Goal: Task Accomplishment & Management: Complete application form

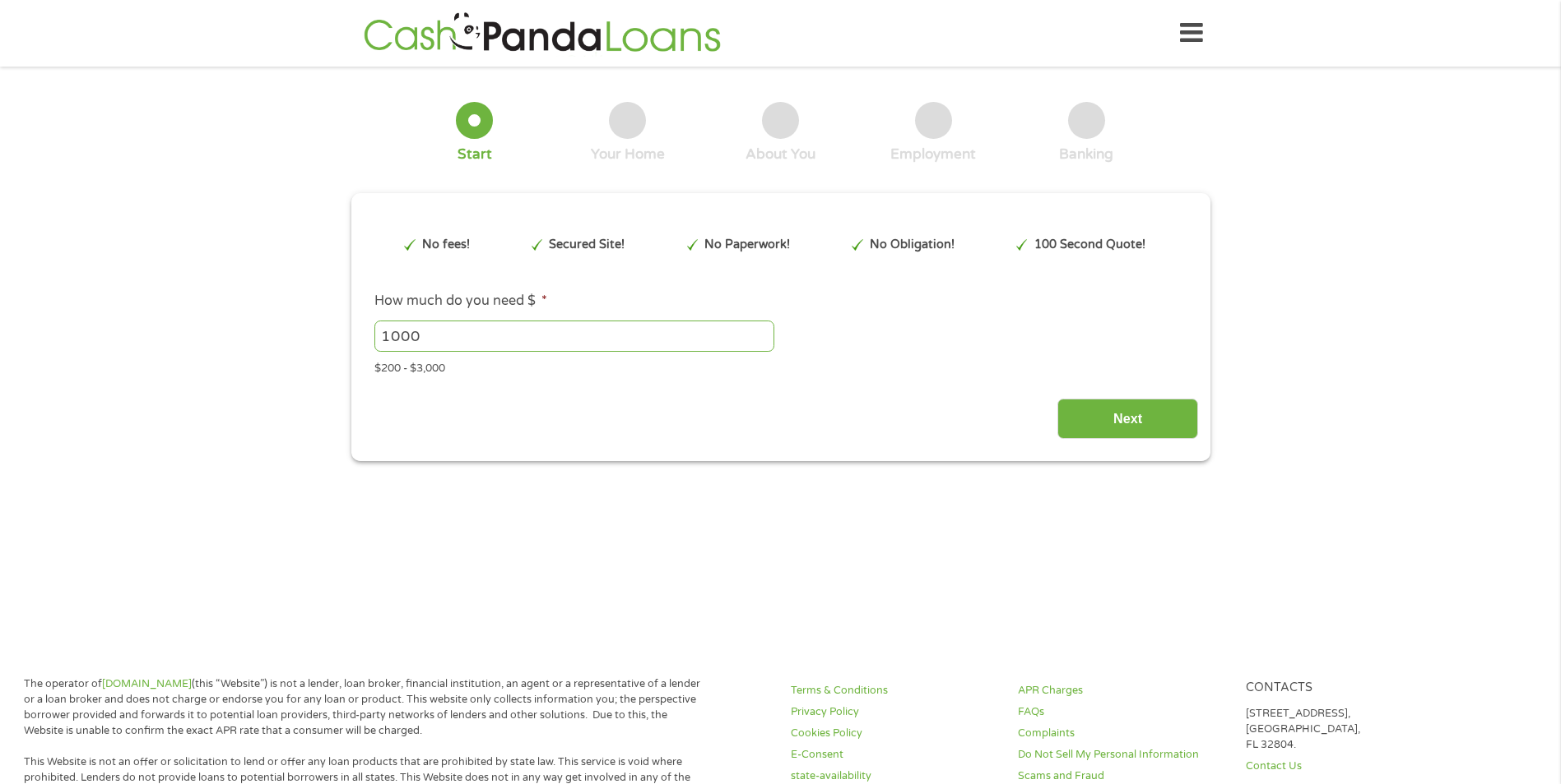
type input "EAIaIQobChMIy4HQ1a7MjwMV9SmtBh3TtjNHEAAYAyAAEgKmC_D_BwE"
drag, startPoint x: 480, startPoint y: 332, endPoint x: 328, endPoint y: 334, distance: 152.0
click at [328, 334] on div "1 Start 2 Your Home 3 About You 4 Employment 5 Banking 6 This field is hidden w…" at bounding box center [780, 269] width 1561 height 383
type input "700"
click at [1153, 410] on input "Next" at bounding box center [1127, 420] width 141 height 41
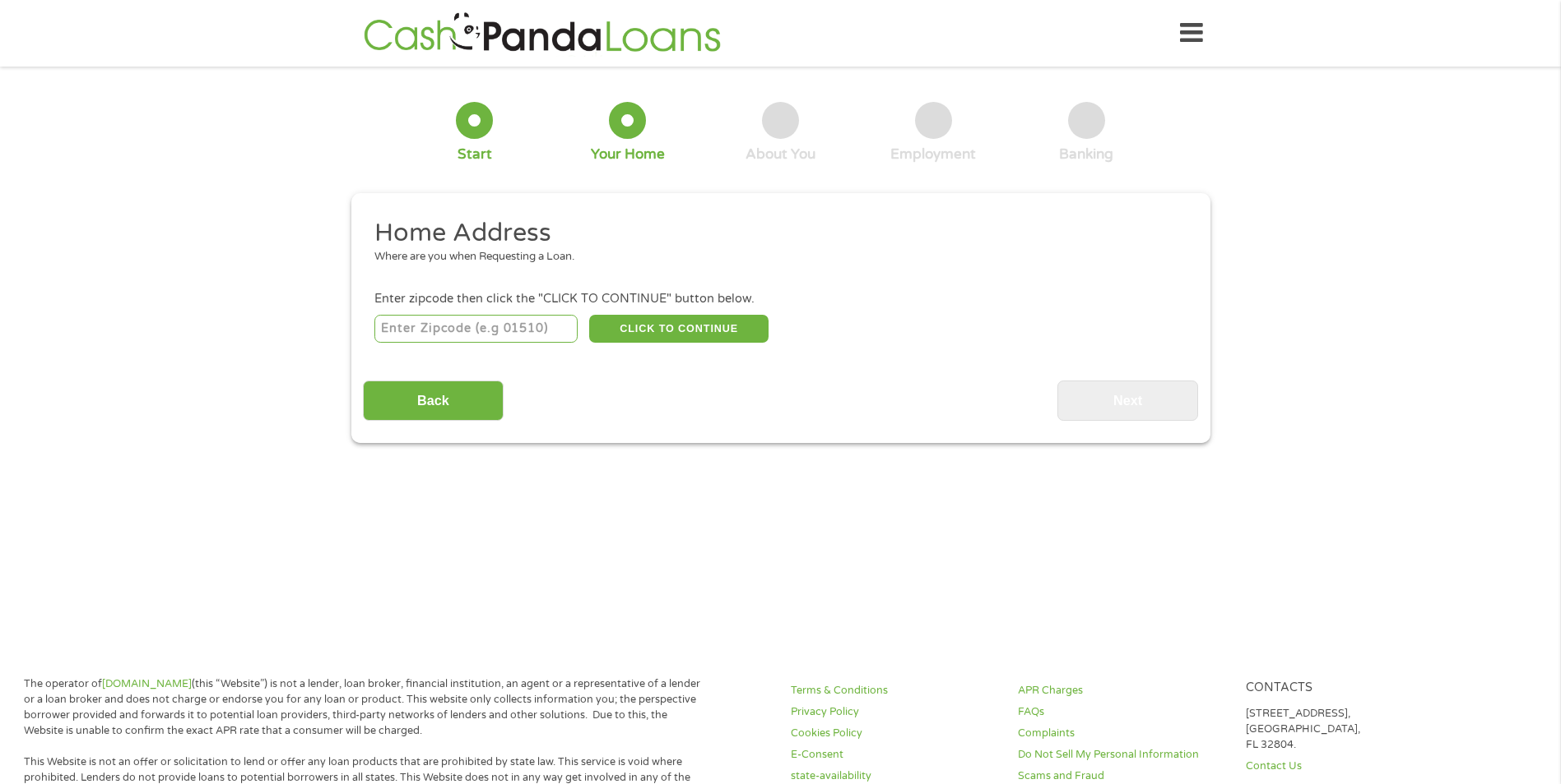
click at [410, 329] on input "number" at bounding box center [476, 329] width 204 height 28
type input "94564"
click at [632, 323] on button "CLICK TO CONTINUE" at bounding box center [679, 329] width 179 height 28
type input "94564"
type input "Pinole"
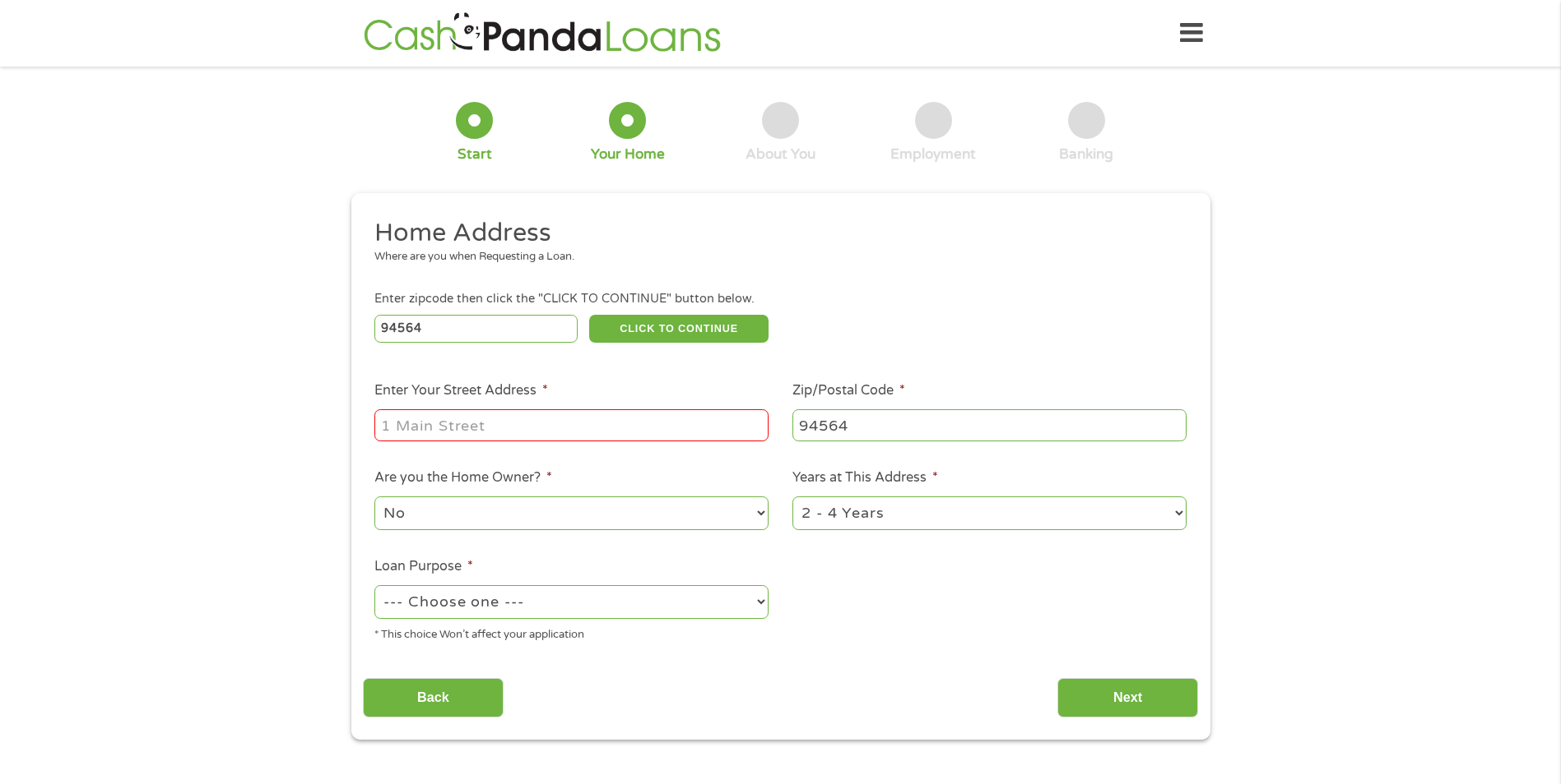
click at [477, 421] on input "Enter Your Street Address *" at bounding box center [571, 425] width 394 height 31
type input "[STREET_ADDRESS],"
click at [524, 605] on select "--- Choose one --- Pay Bills Debt Consolidation Home Improvement Major Purchase…" at bounding box center [571, 602] width 394 height 34
select select "shorttermcash"
click at [374, 585] on select "--- Choose one --- Pay Bills Debt Consolidation Home Improvement Major Purchase…" at bounding box center [571, 602] width 394 height 34
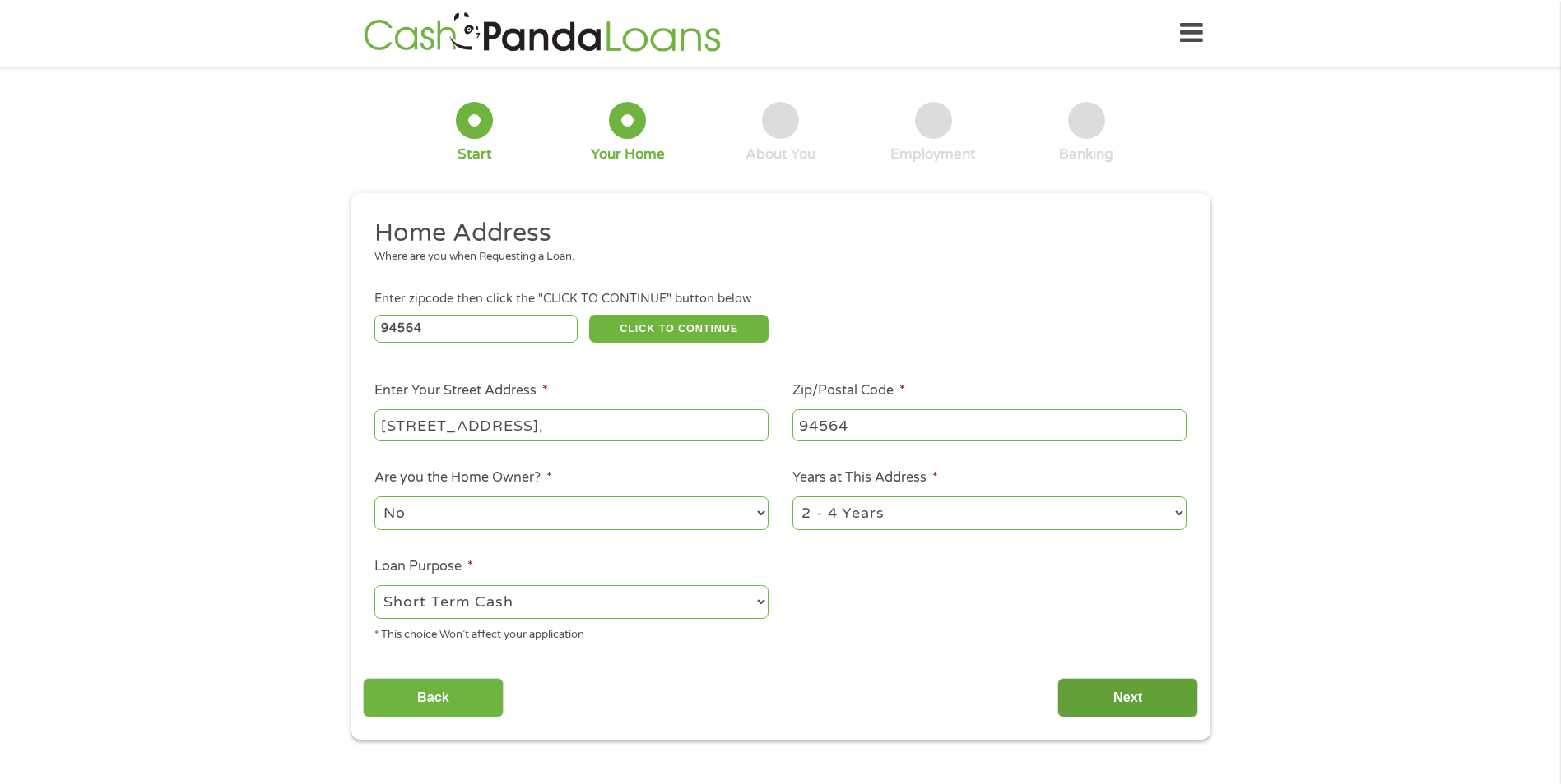
click at [1163, 702] on input "Next" at bounding box center [1127, 699] width 141 height 41
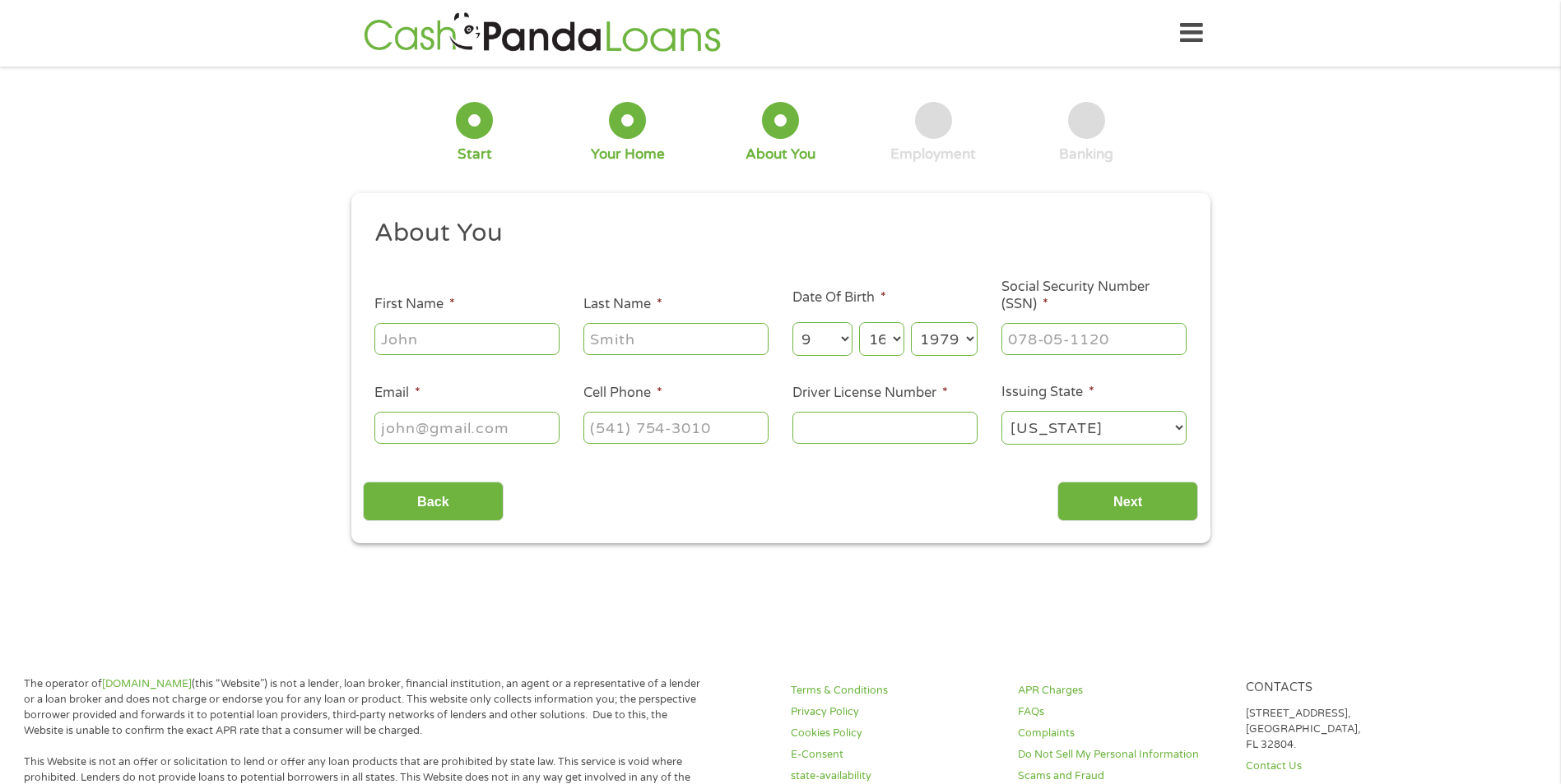
click at [518, 343] on input "First Name *" at bounding box center [466, 338] width 185 height 31
type input "[PERSON_NAME]"
type input "concepciongarcia@lifelongmedical.org"
type input "[PHONE_NUMBER]"
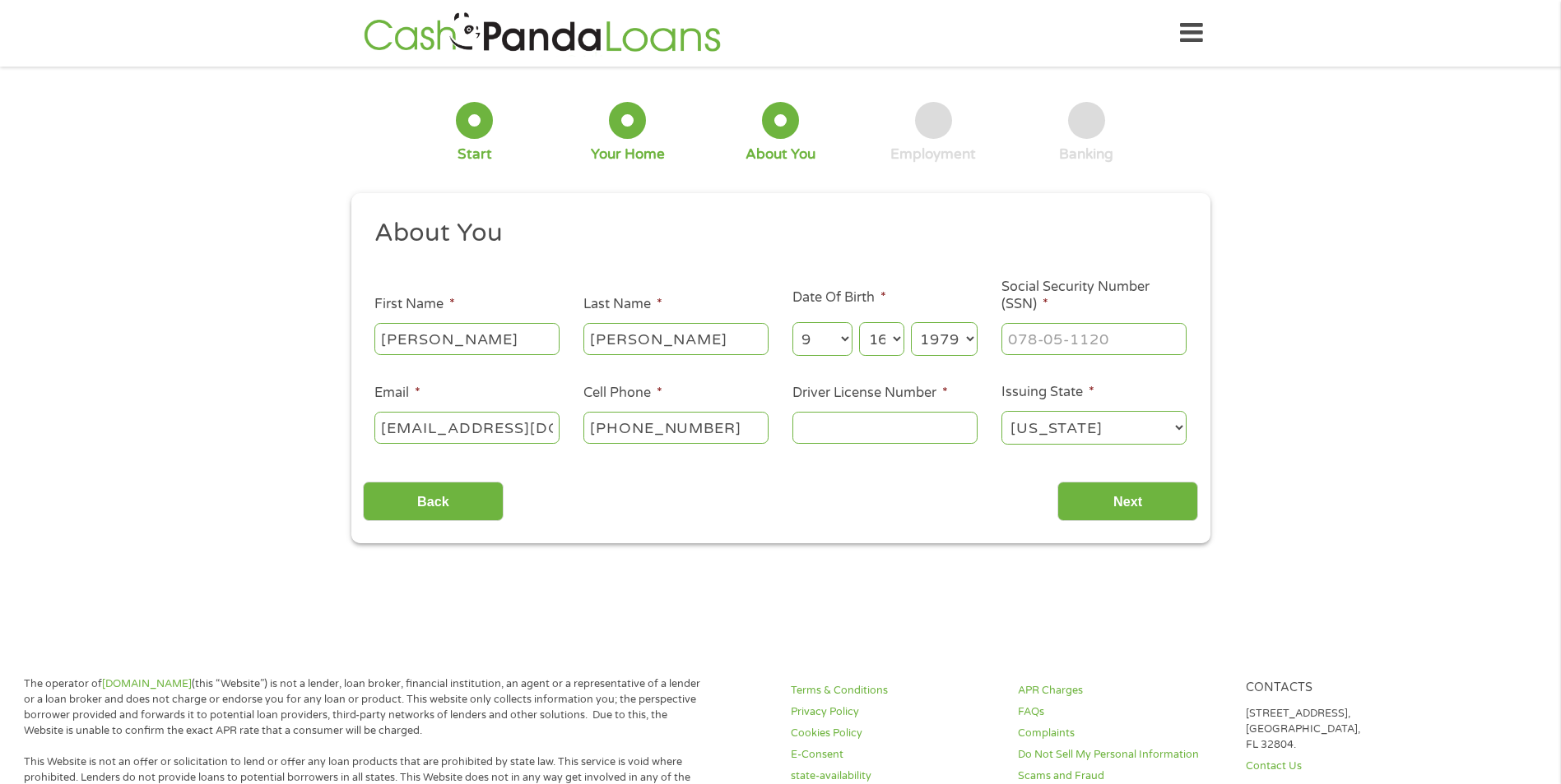
scroll to position [0, 141]
drag, startPoint x: 485, startPoint y: 427, endPoint x: 654, endPoint y: 444, distance: 169.9
click at [654, 444] on ul "About You This field is hidden when viewing the form Title * --- Choose one ---…" at bounding box center [780, 338] width 835 height 242
type input "c"
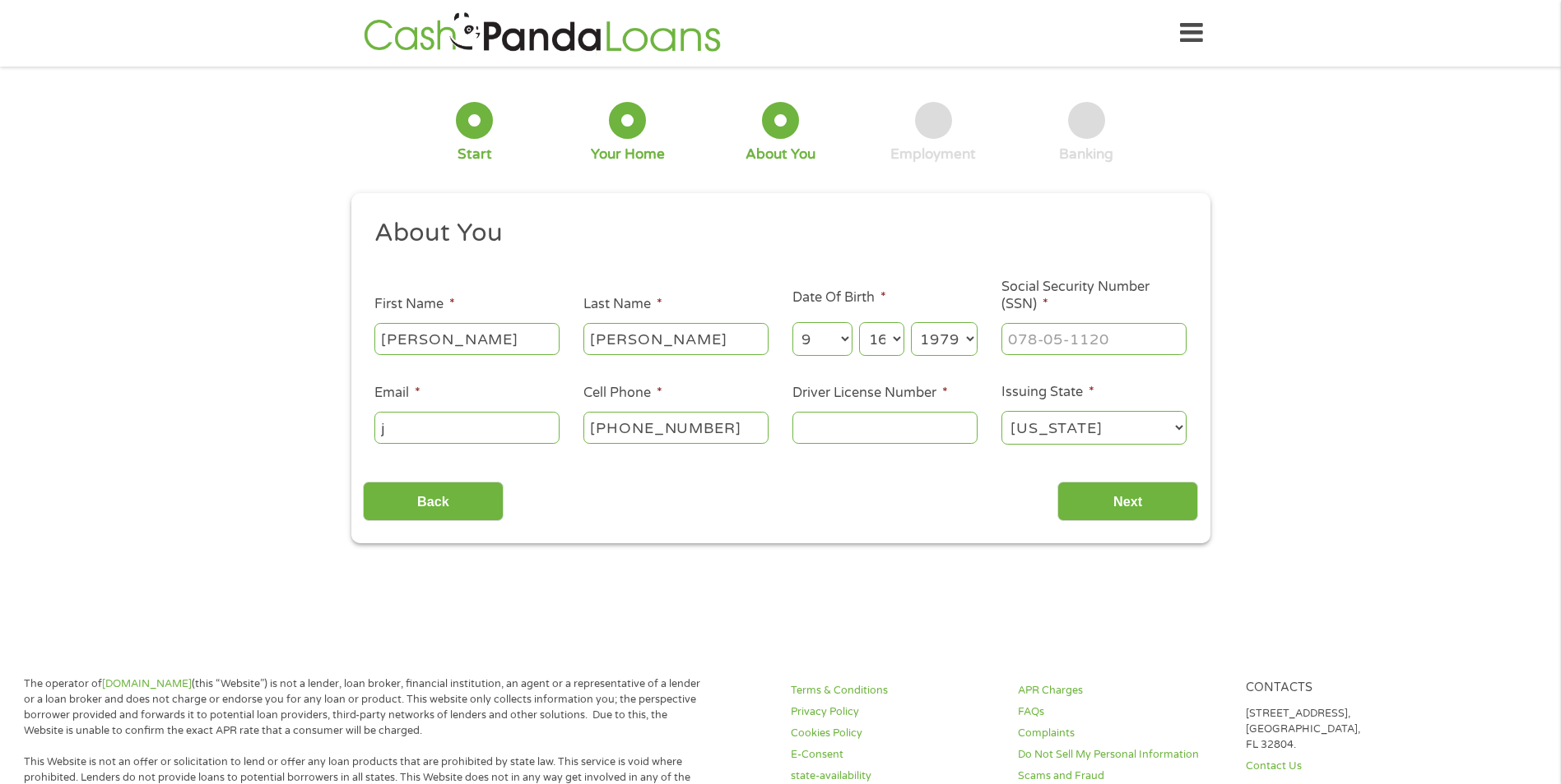
type input "josiahflores1204@yahoo.com"
click at [812, 437] on input "Driver License Number *" at bounding box center [884, 427] width 185 height 31
type input "d1015513"
click at [1071, 334] on input "___-__-____" at bounding box center [1094, 338] width 185 height 31
type input "558-63-0881"
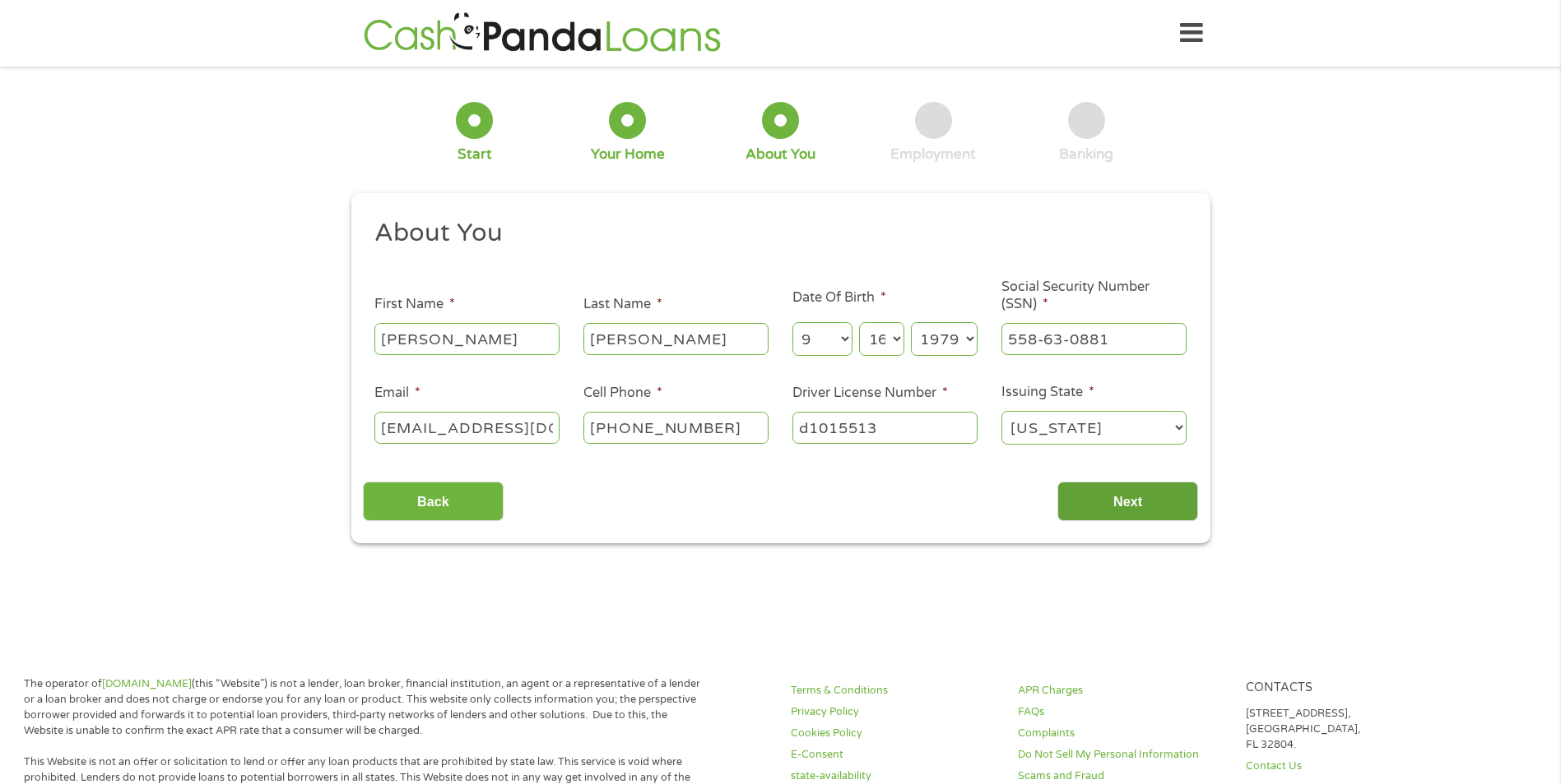
click at [1116, 506] on input "Next" at bounding box center [1127, 502] width 141 height 41
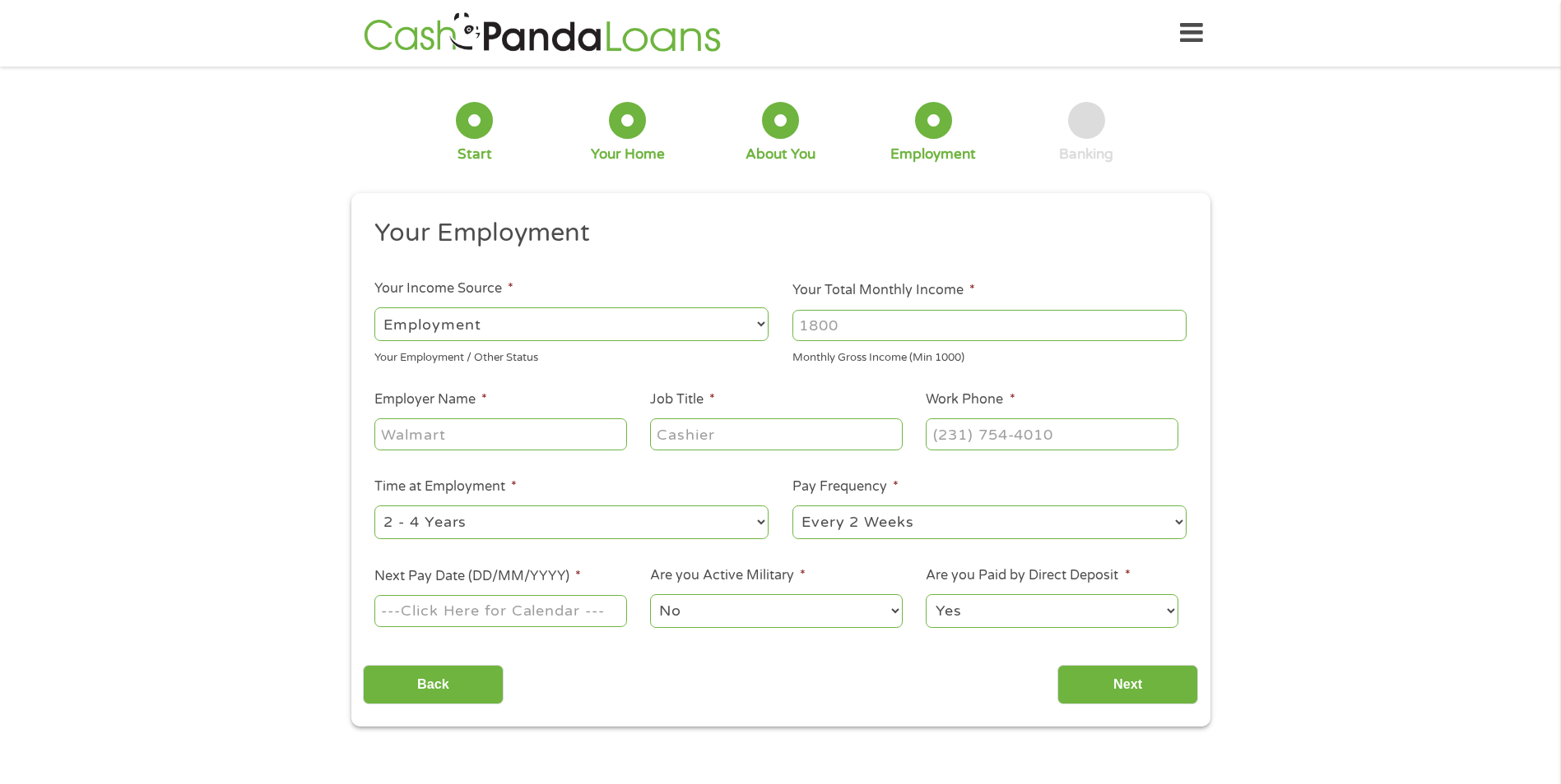
click at [938, 315] on input "Your Total Monthly Income *" at bounding box center [989, 326] width 394 height 31
type input "2"
type input "3400"
click at [437, 441] on input "Employer Name *" at bounding box center [500, 434] width 252 height 31
type input "Lifelong medical"
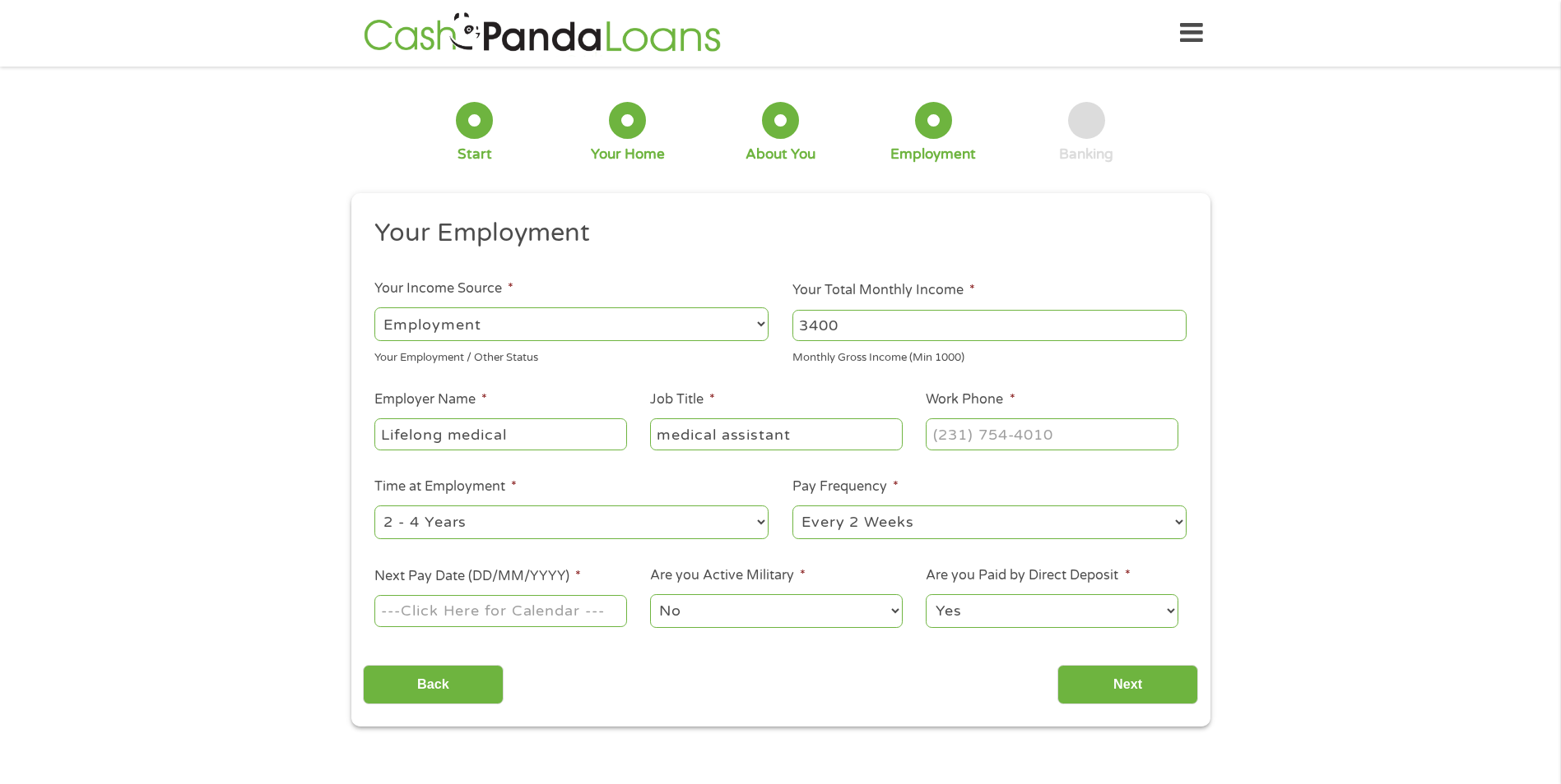
type input "medical assistant"
click at [959, 428] on input "(___) ___-____" at bounding box center [1052, 434] width 252 height 31
type input "[PHONE_NUMBER]"
click at [413, 613] on input "Next Pay Date (DD/MM/YYYY) *" at bounding box center [500, 611] width 252 height 31
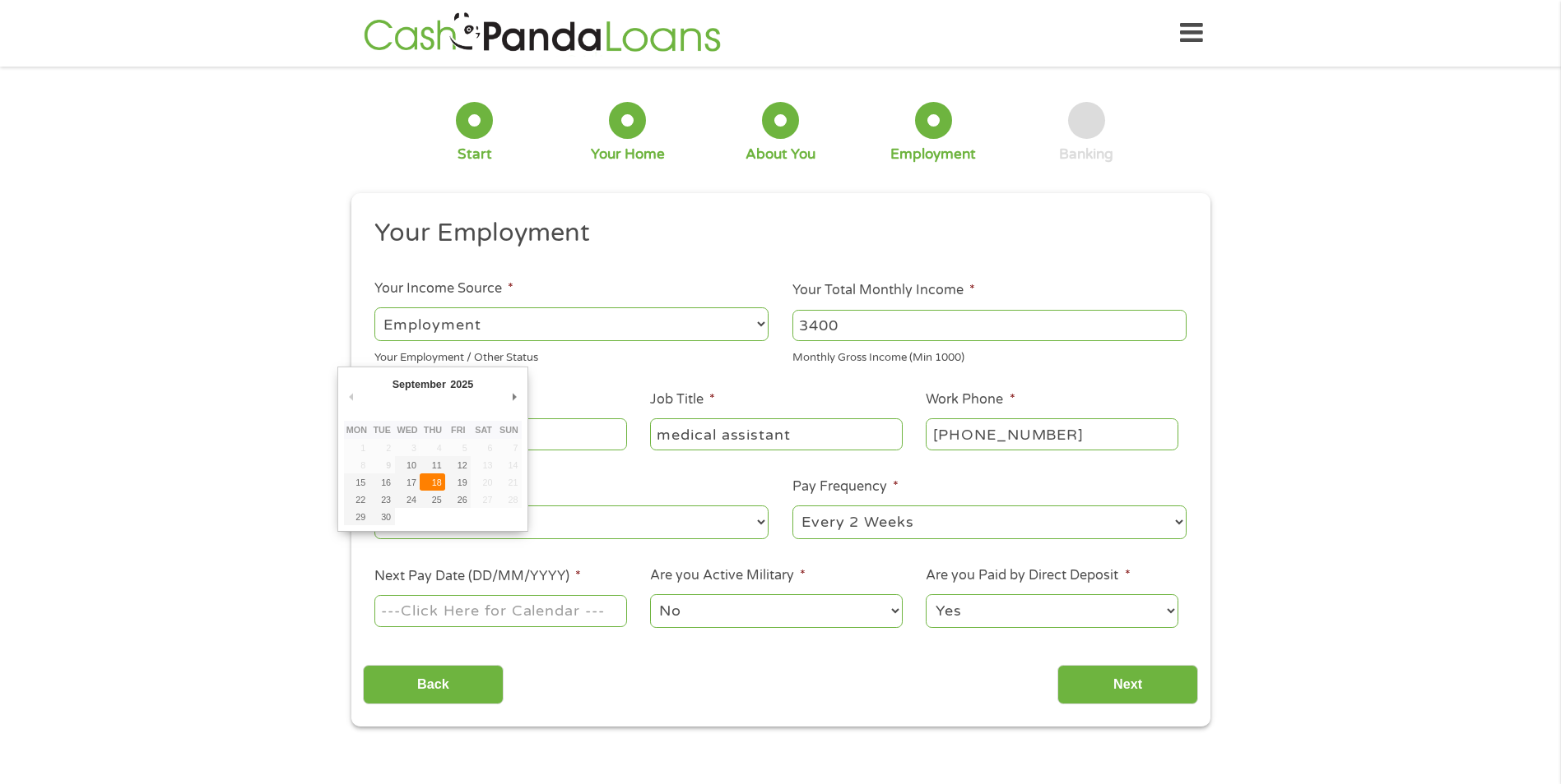
type input "[DATE]"
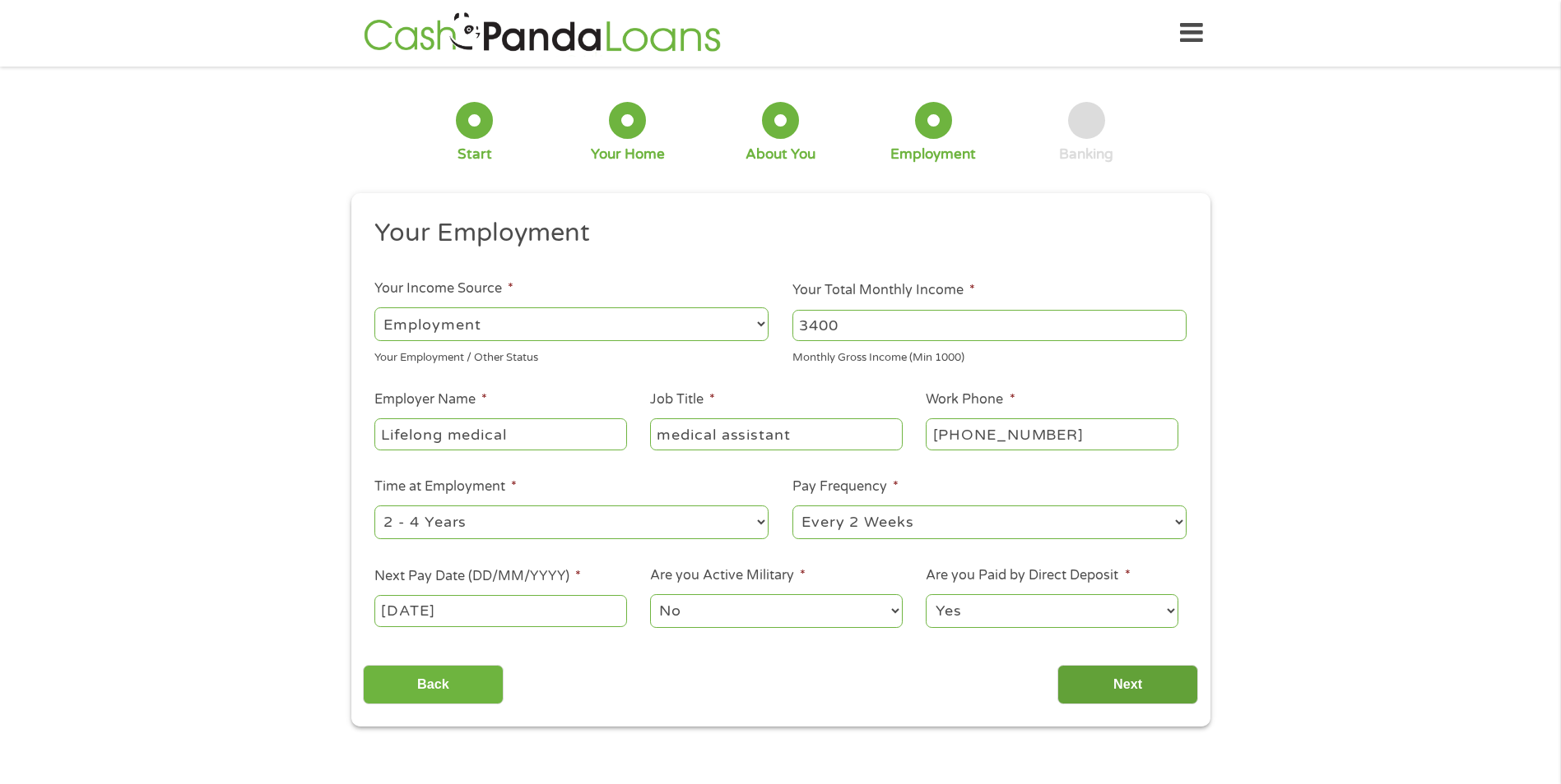
click at [1143, 678] on input "Next" at bounding box center [1127, 685] width 141 height 41
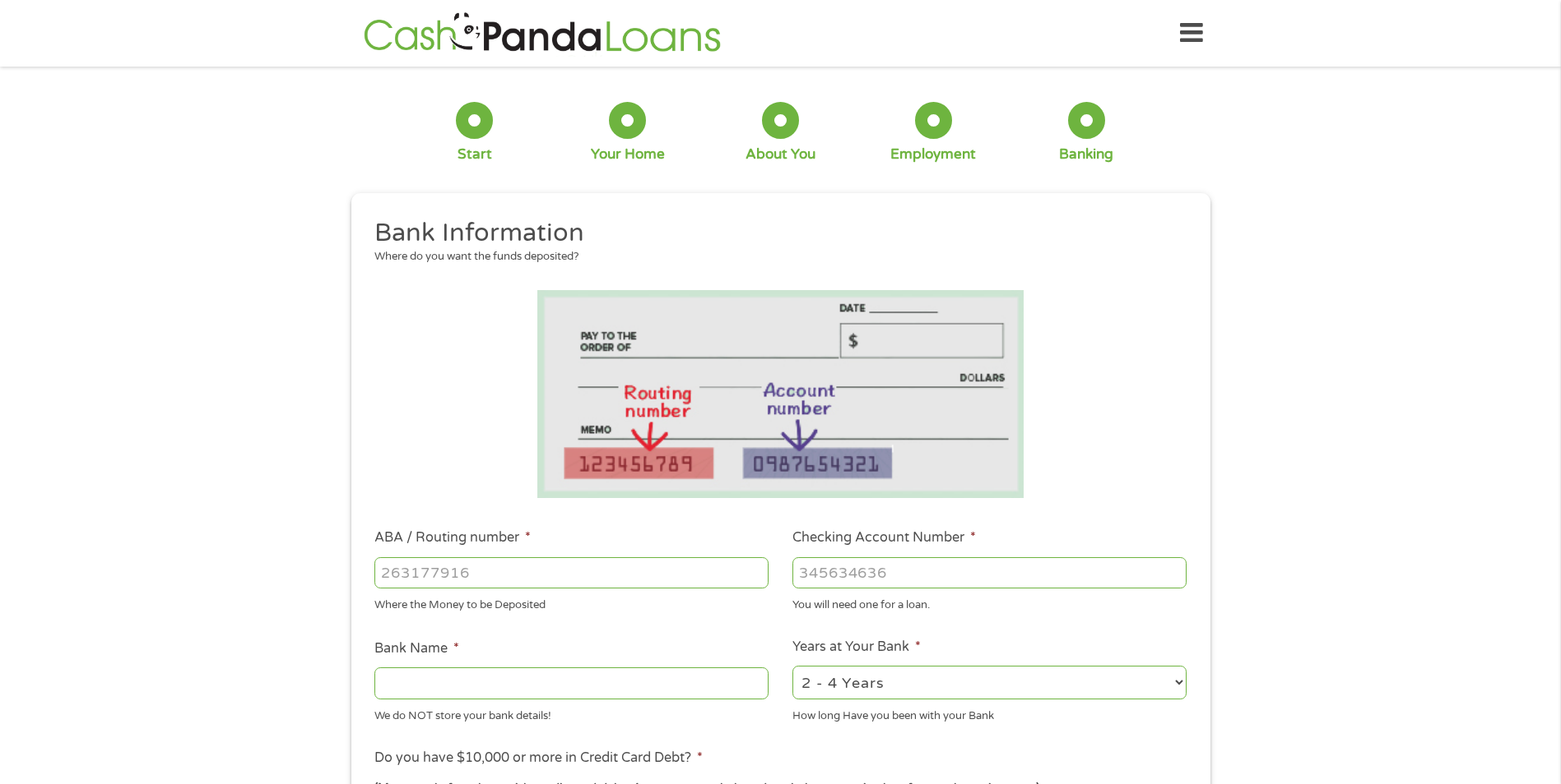
click at [431, 570] on input "ABA / Routing number *" at bounding box center [571, 573] width 394 height 31
type input "32227628"
click at [809, 564] on input "Checking Account Number *" at bounding box center [989, 573] width 394 height 31
type input "797757728"
click at [396, 685] on input "Bank Name *" at bounding box center [571, 683] width 394 height 31
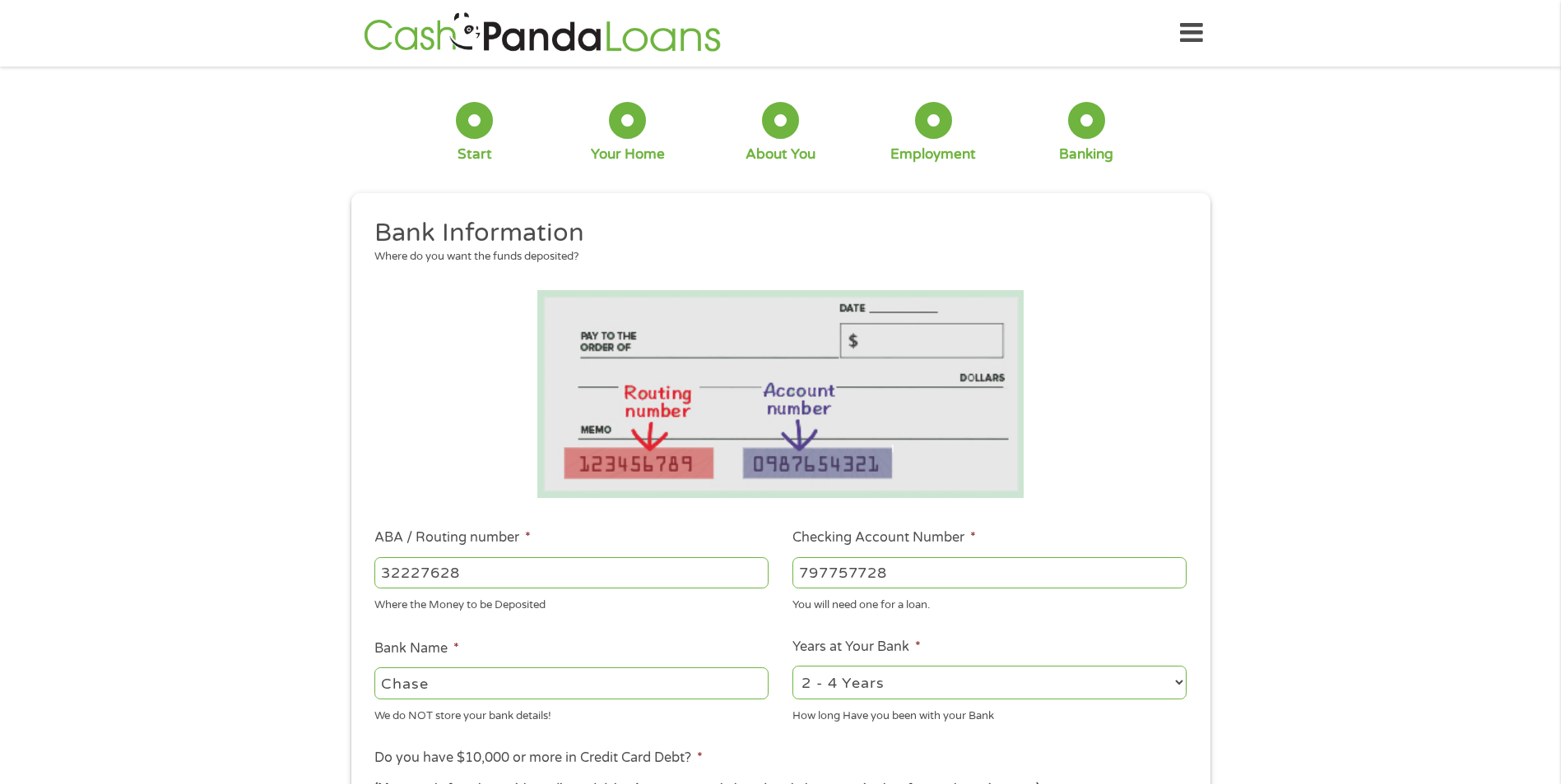
type input "Chase"
click at [878, 677] on select "2 - 4 Years 6 - 12 Months 1 - 2 Years Over 4 Years" at bounding box center [989, 682] width 394 height 34
click at [792, 666] on select "2 - 4 Years 6 - 12 Months 1 - 2 Years Over 4 Years" at bounding box center [989, 682] width 394 height 34
click at [852, 678] on select "2 - 4 Years 6 - 12 Months 1 - 2 Years Over 4 Years" at bounding box center [989, 682] width 394 height 34
select select "60months"
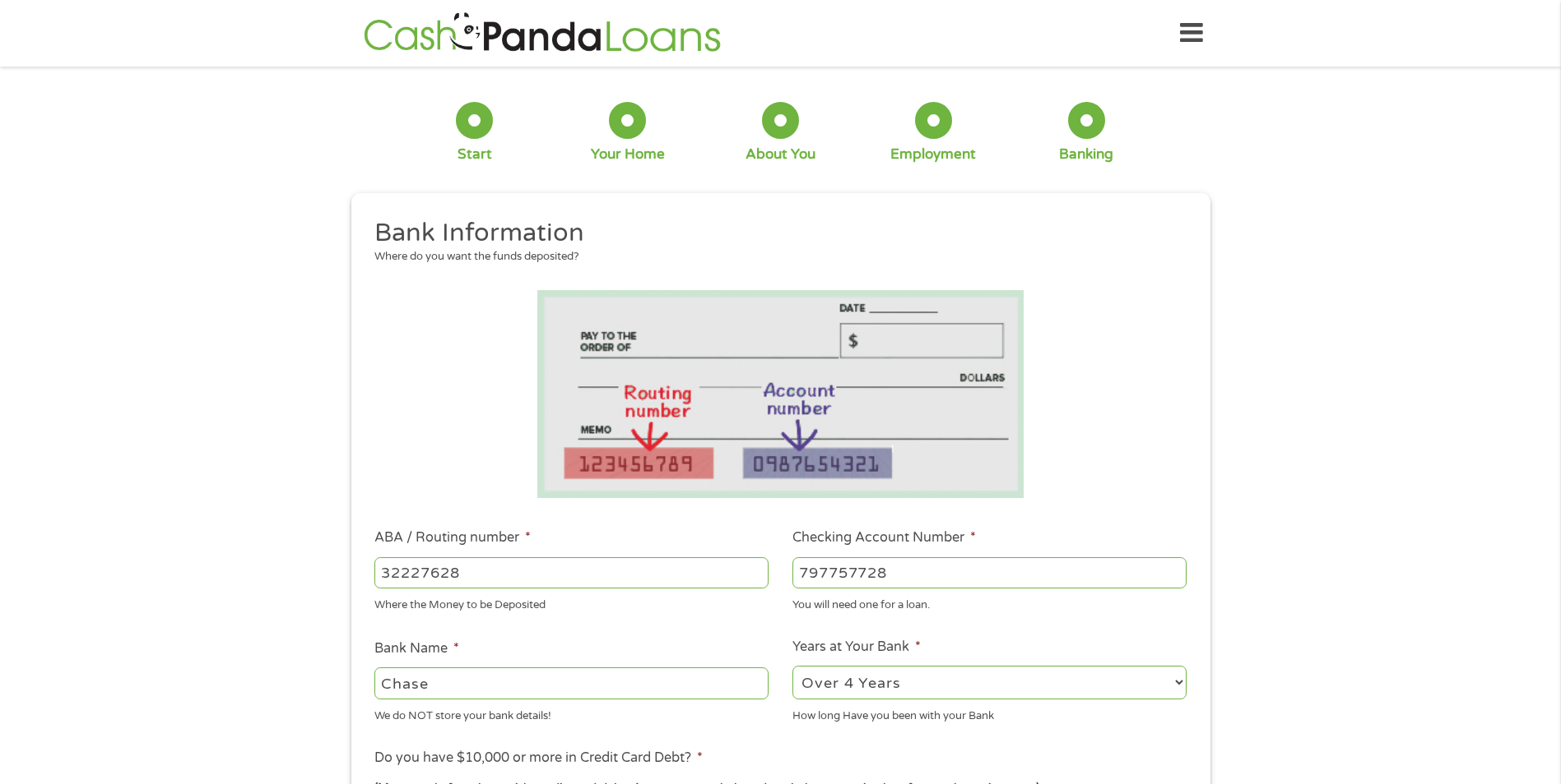
click at [792, 666] on select "2 - 4 Years 6 - 12 Months 1 - 2 Years Over 4 Years" at bounding box center [989, 682] width 394 height 34
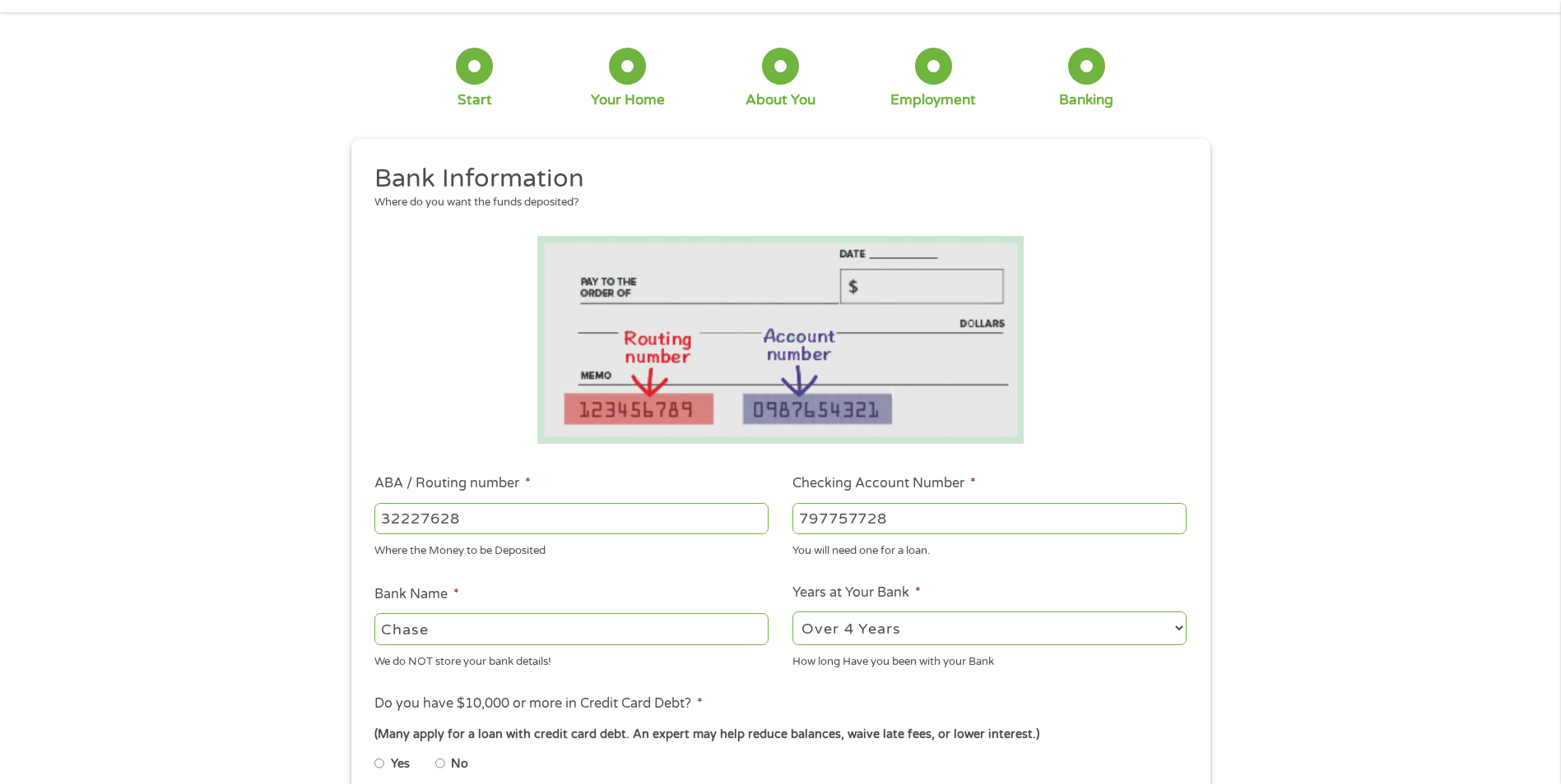
scroll to position [165, 0]
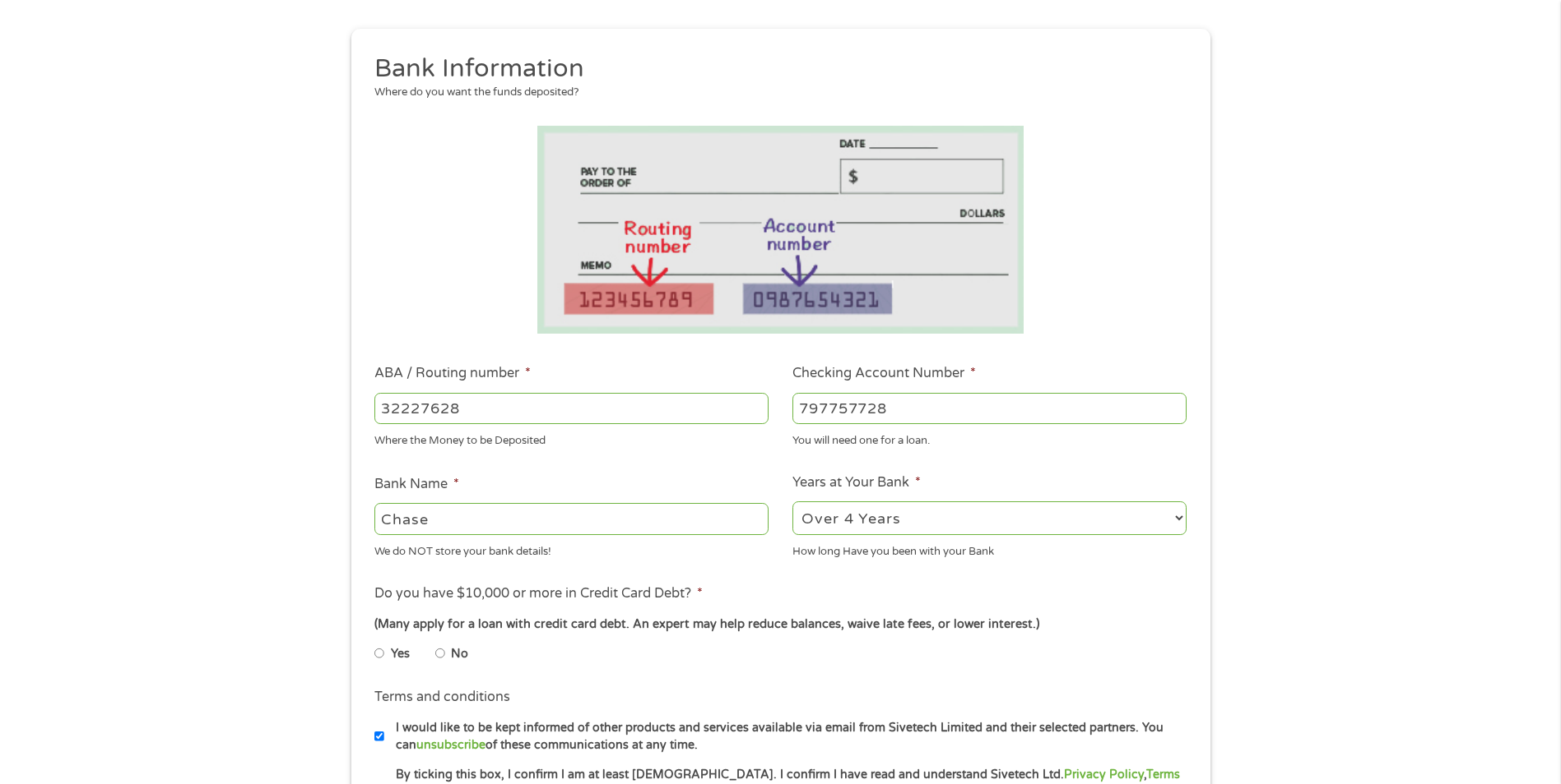
click at [452, 654] on label "No" at bounding box center [460, 654] width 17 height 18
click at [445, 654] on input "No" at bounding box center [440, 653] width 10 height 26
radio input "true"
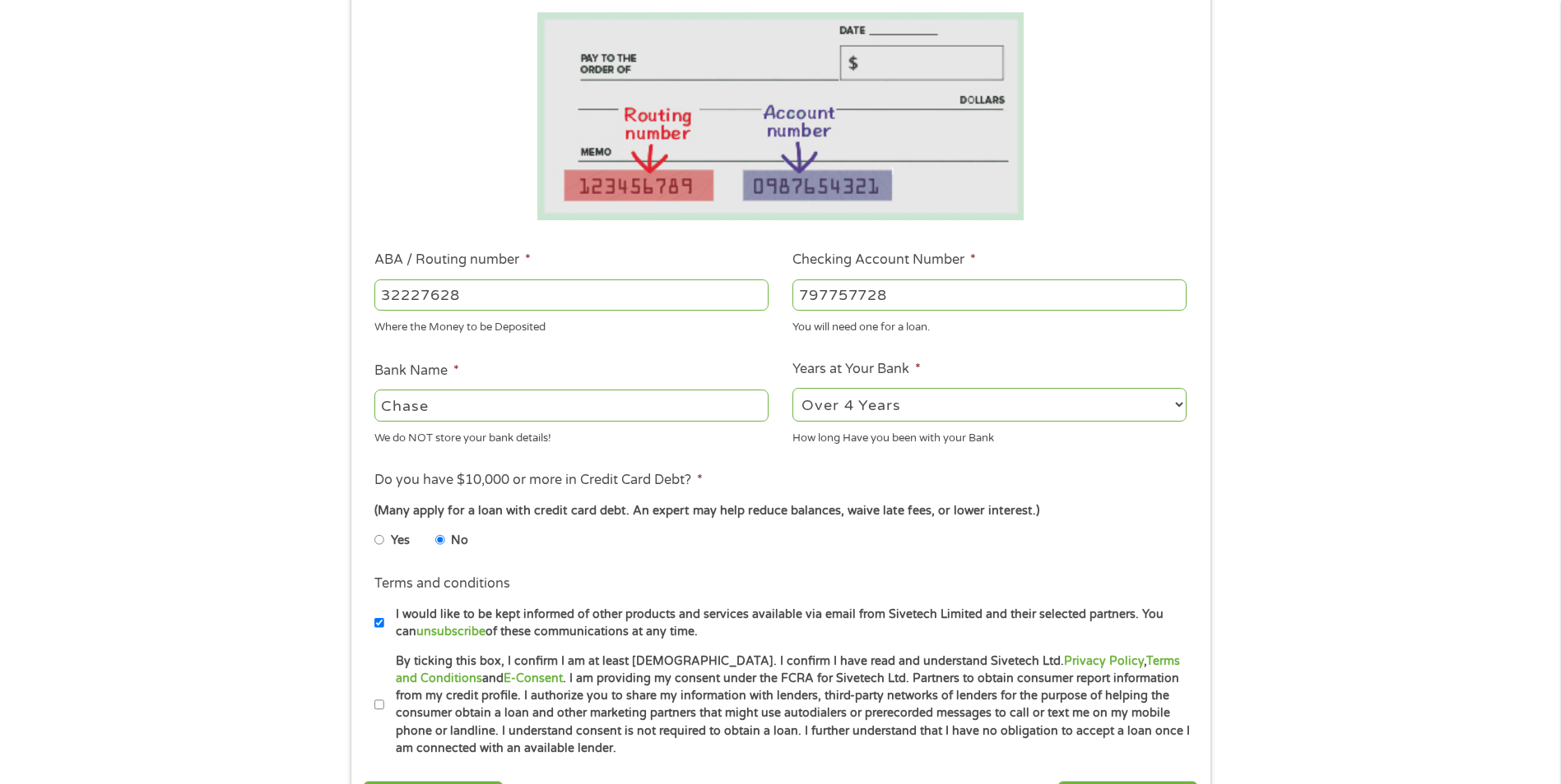
scroll to position [329, 0]
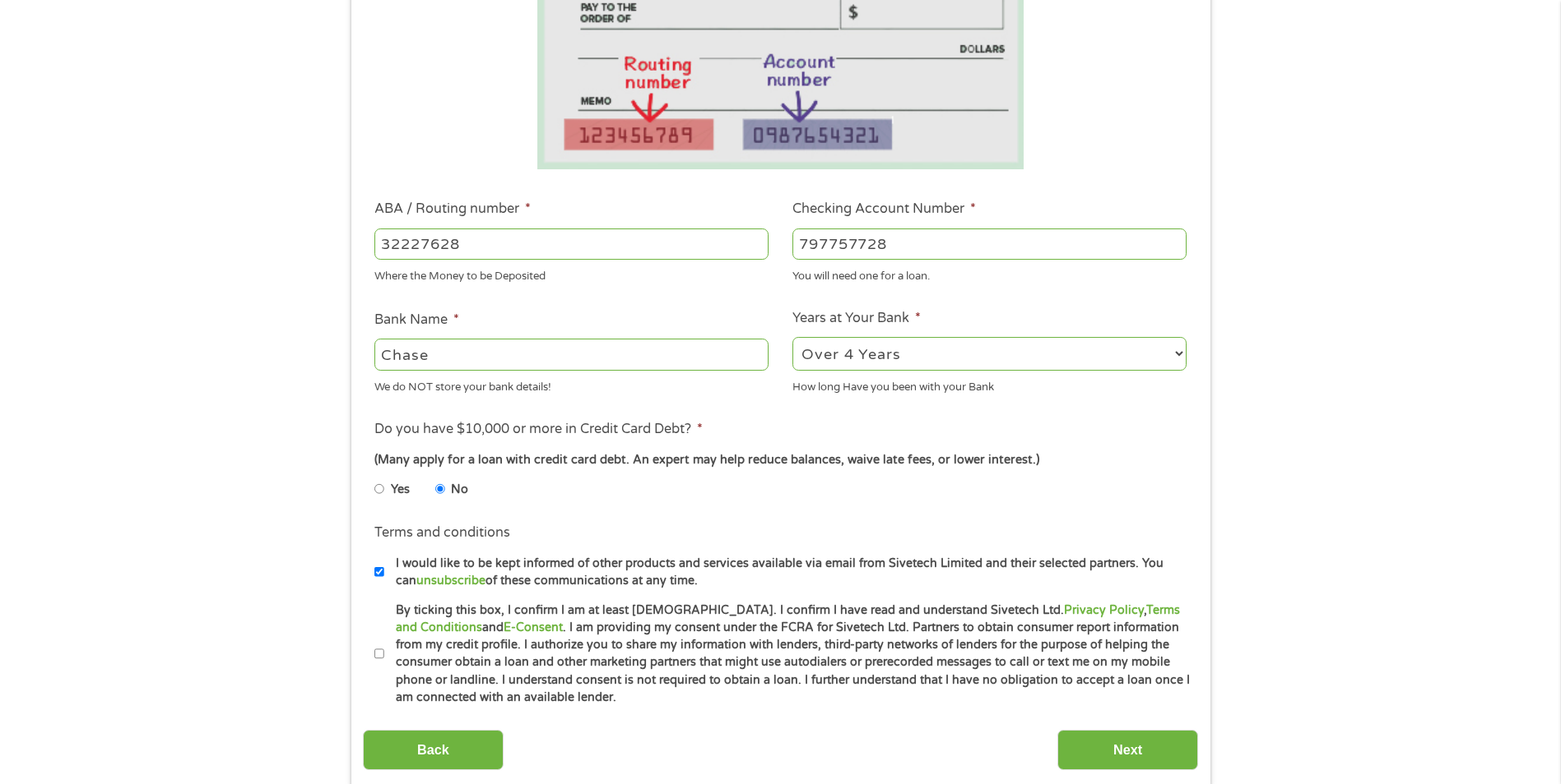
click at [377, 654] on input "By ticking this box, I confirm I am at least [DEMOGRAPHIC_DATA]. I confirm I ha…" at bounding box center [379, 654] width 10 height 26
checkbox input "true"
click at [1160, 749] on input "Next" at bounding box center [1127, 750] width 141 height 41
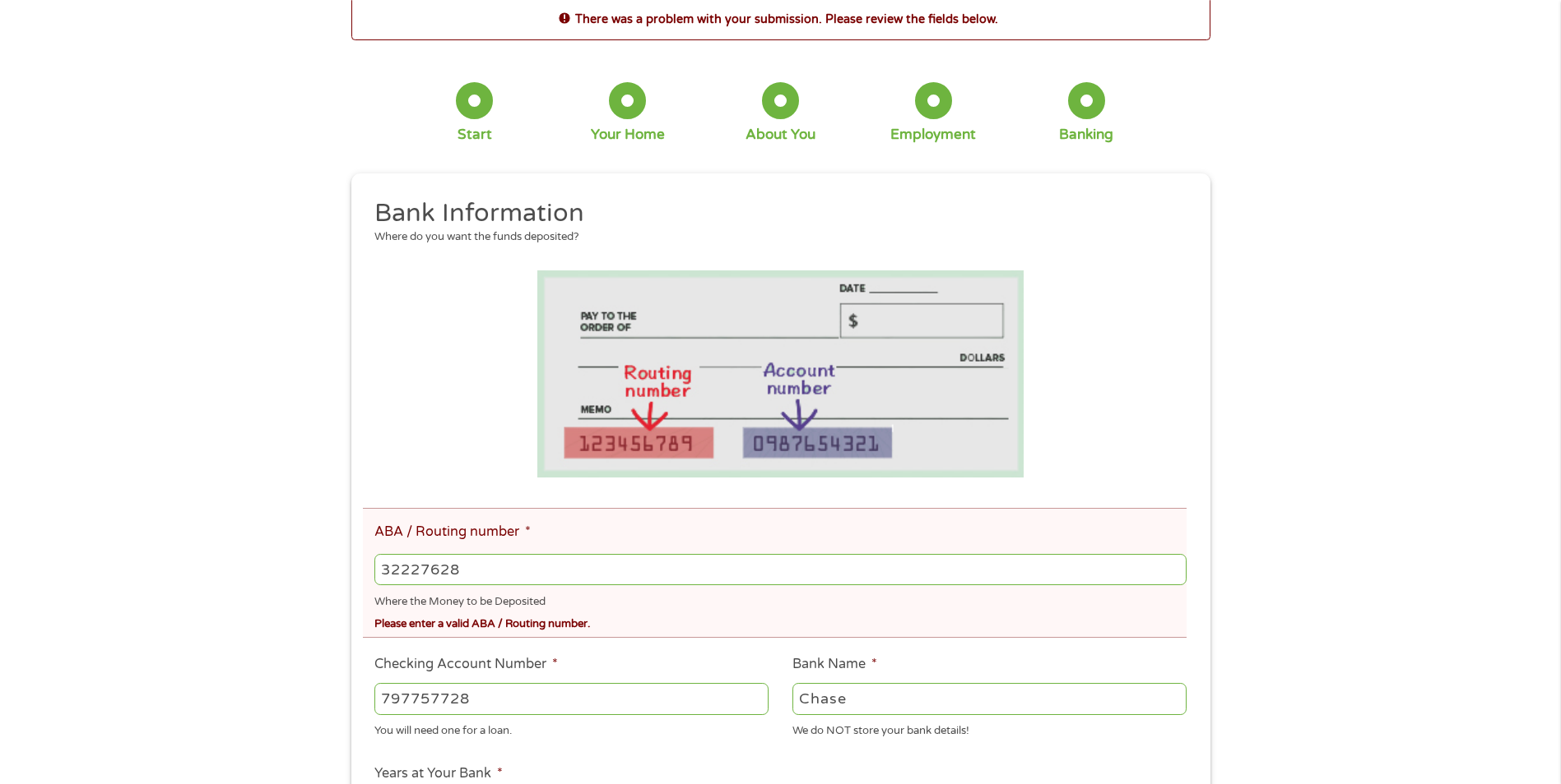
scroll to position [82, 0]
click at [433, 567] on input "32227628" at bounding box center [780, 569] width 812 height 31
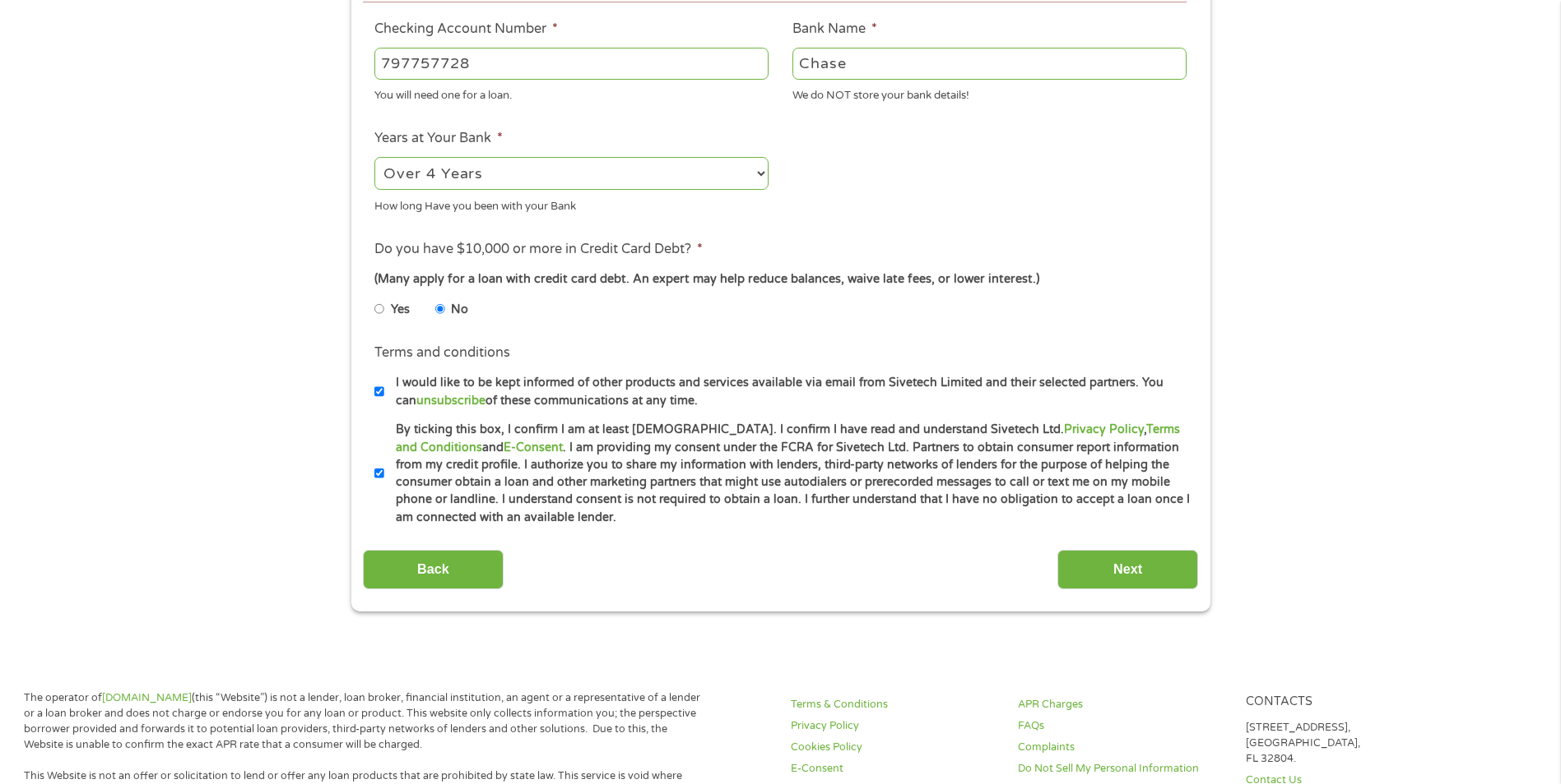
scroll to position [740, 0]
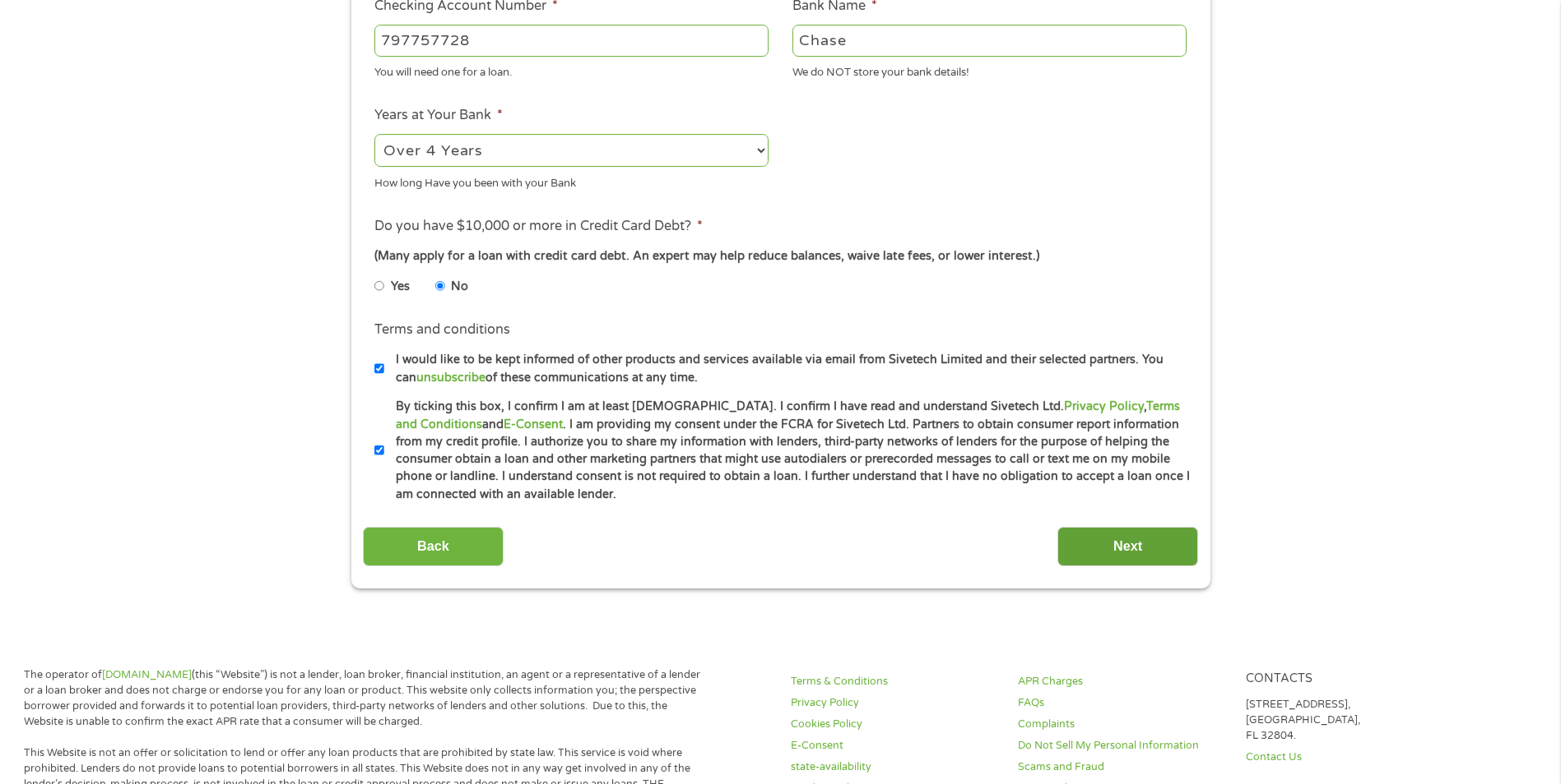
type input "322271628"
click at [1113, 546] on input "Next" at bounding box center [1127, 548] width 141 height 41
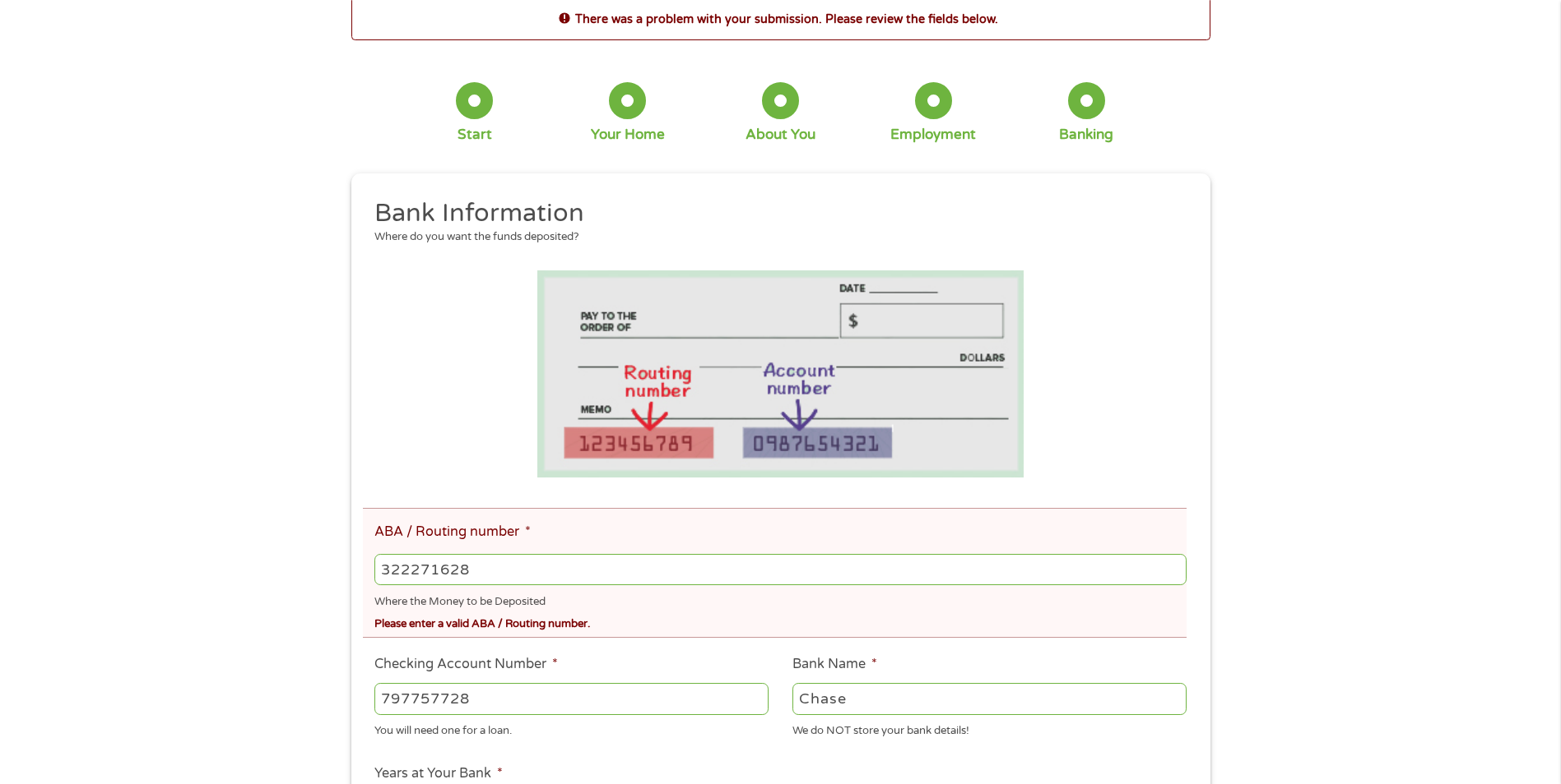
scroll to position [82, 0]
click at [470, 568] on input "322271628" at bounding box center [780, 569] width 812 height 31
type input "322271627"
type input "[PERSON_NAME] [PERSON_NAME] BANK NA"
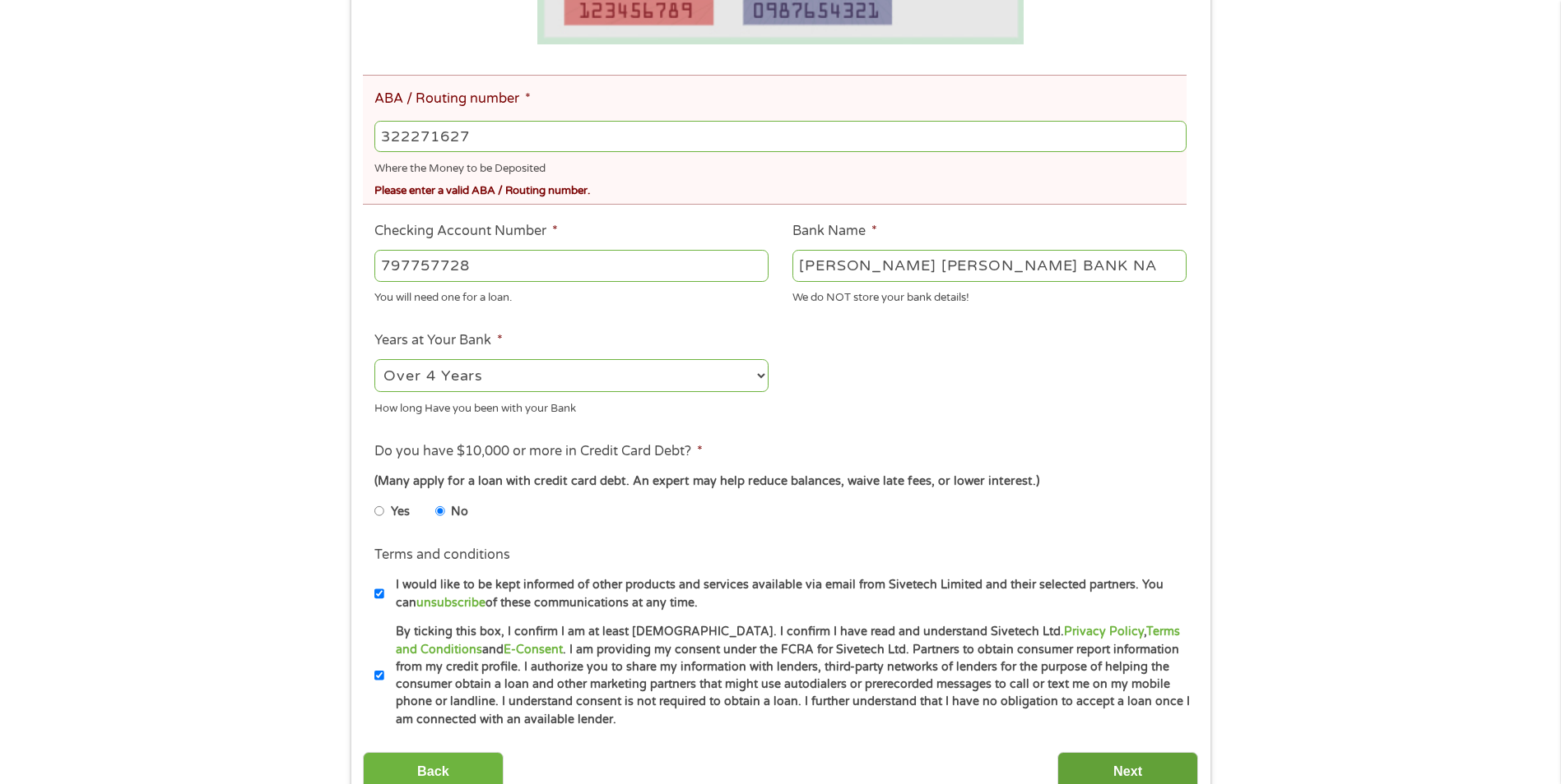
scroll to position [576, 0]
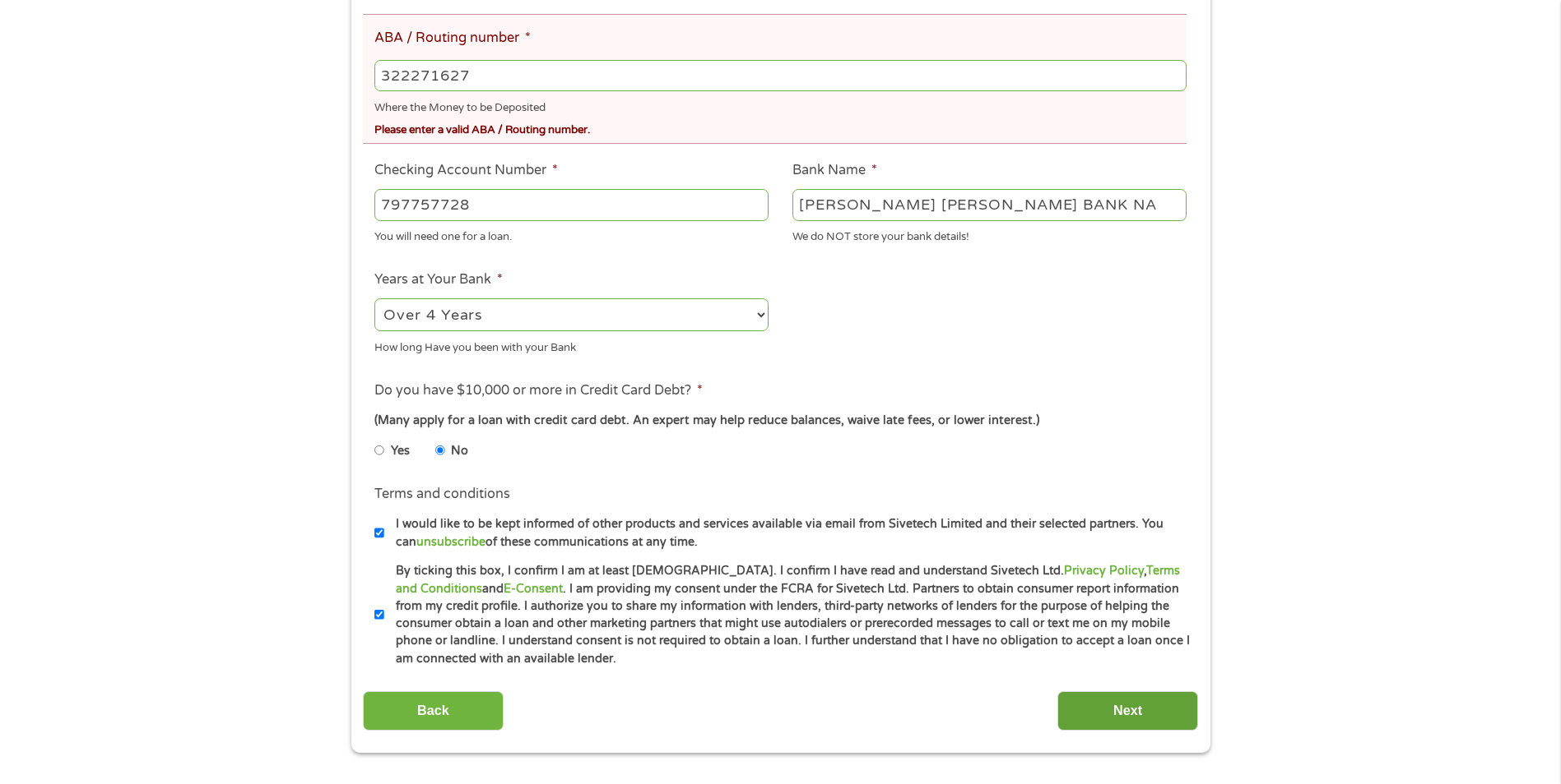
type input "322271627"
click at [1116, 703] on input "Next" at bounding box center [1127, 712] width 141 height 41
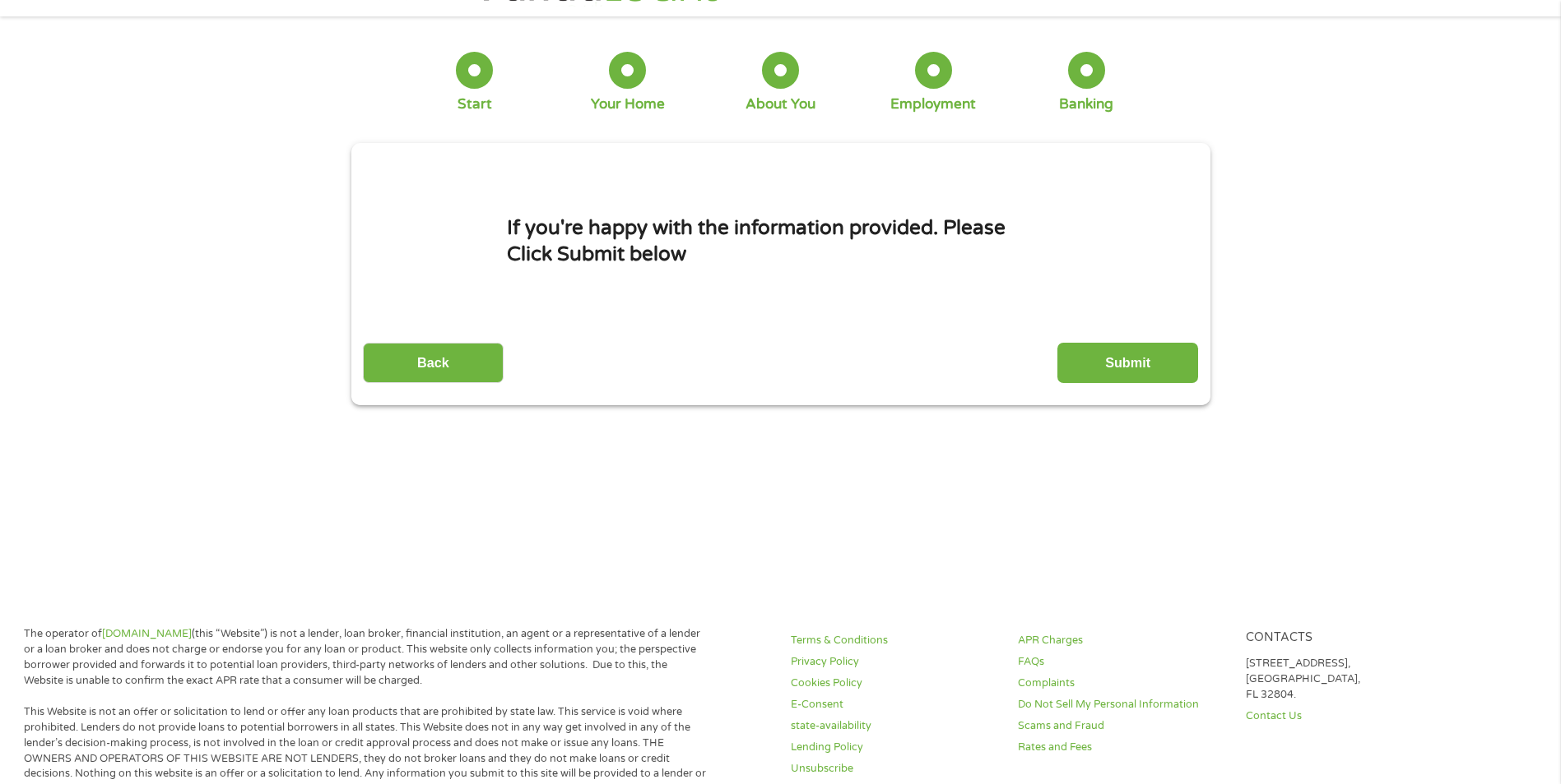
scroll to position [0, 0]
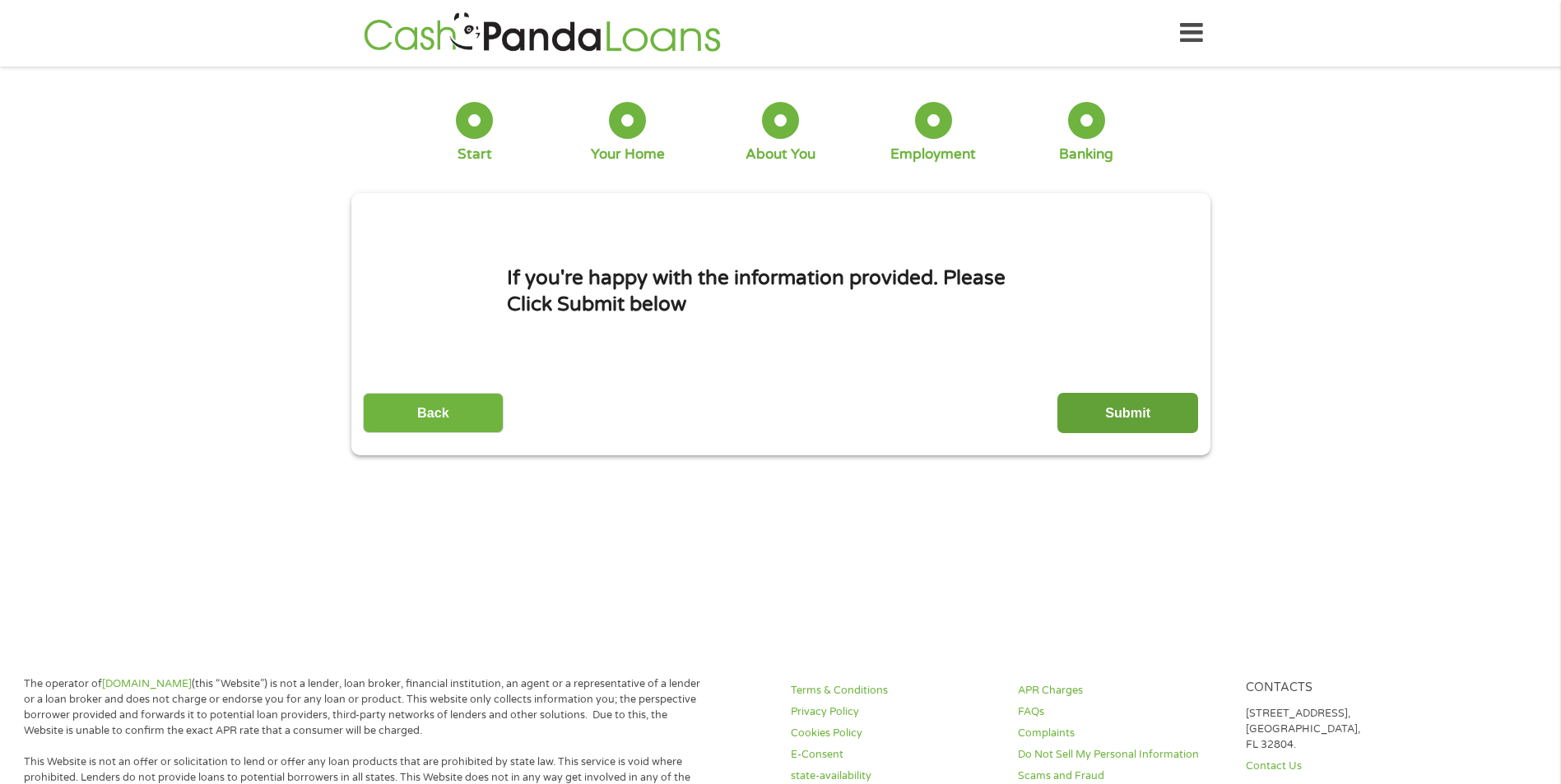
click at [1138, 405] on input "Submit" at bounding box center [1127, 414] width 141 height 41
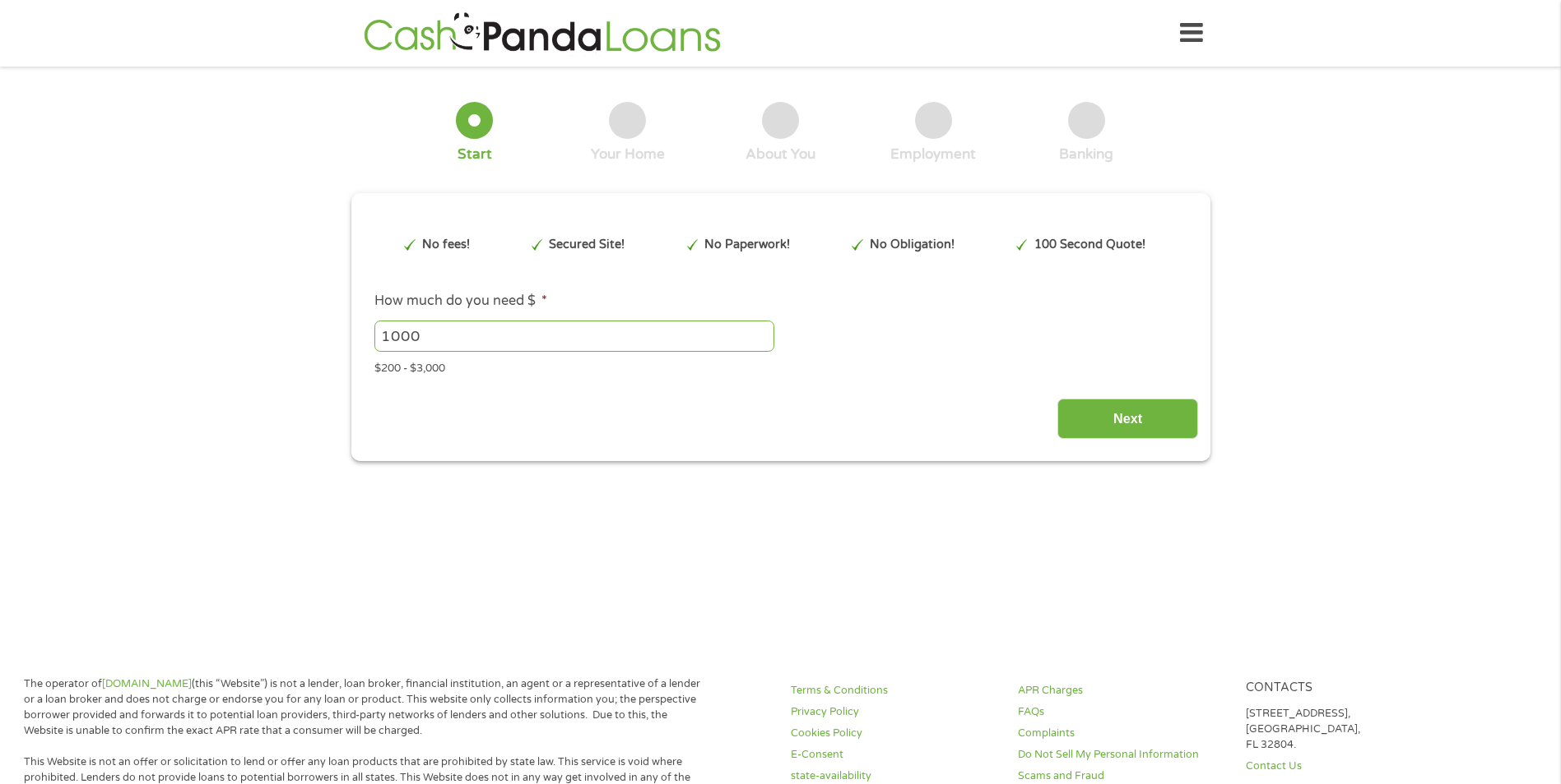
type input "EAIaIQobChMIy4HQ1a7MjwMV9SmtBh3TtjNHEAAYAyAAEgKmC_D_BwE"
drag, startPoint x: 445, startPoint y: 339, endPoint x: 383, endPoint y: 340, distance: 62.0
click at [383, 340] on input "1000" at bounding box center [574, 336] width 399 height 31
type input "700"
click at [1095, 410] on input "Next" at bounding box center [1127, 420] width 141 height 41
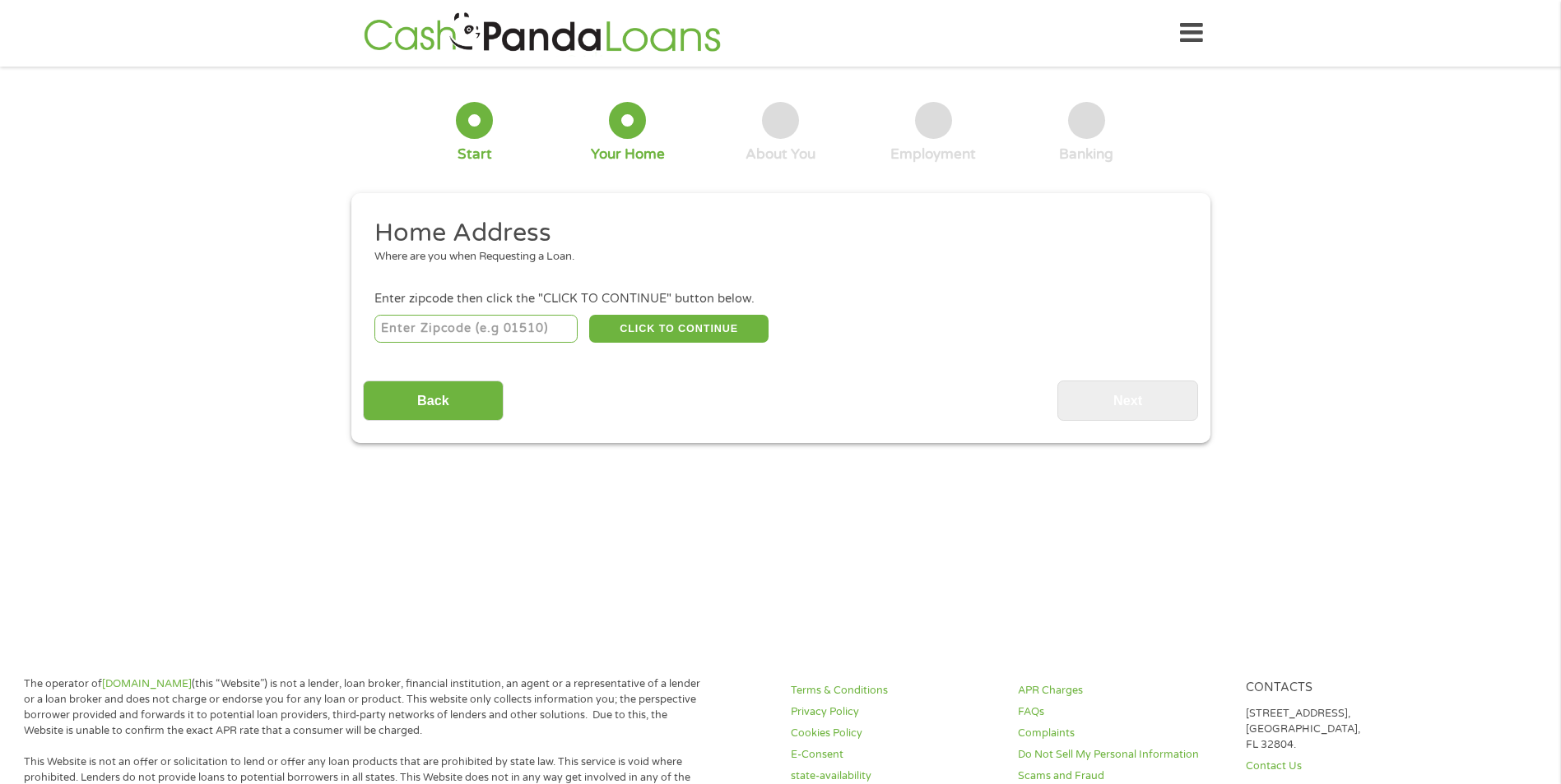
click at [518, 332] on input "number" at bounding box center [476, 329] width 204 height 28
type input "94564"
select select "[US_STATE]"
drag, startPoint x: 462, startPoint y: 398, endPoint x: 642, endPoint y: 311, distance: 199.9
click at [578, 328] on div "Home Address Where are you when Requesting a Loan. Enter zipcode then click the…" at bounding box center [780, 319] width 835 height 204
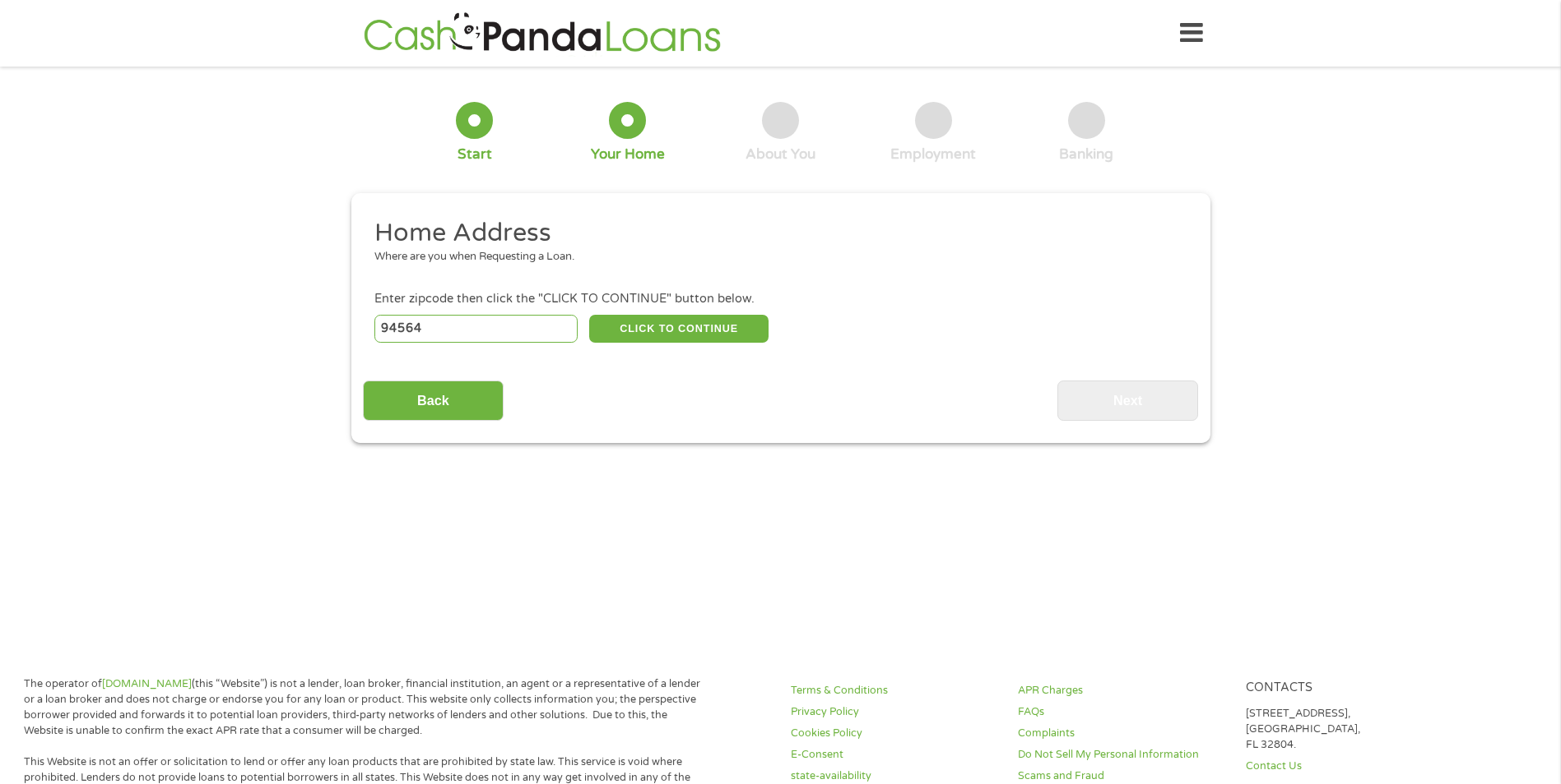
click at [690, 299] on div "Enter zipcode then click the "CLICK TO CONTINUE" button below." at bounding box center [780, 299] width 812 height 18
click at [688, 317] on button "CLICK TO CONTINUE" at bounding box center [679, 329] width 179 height 28
type input "94564"
type input "Pinole"
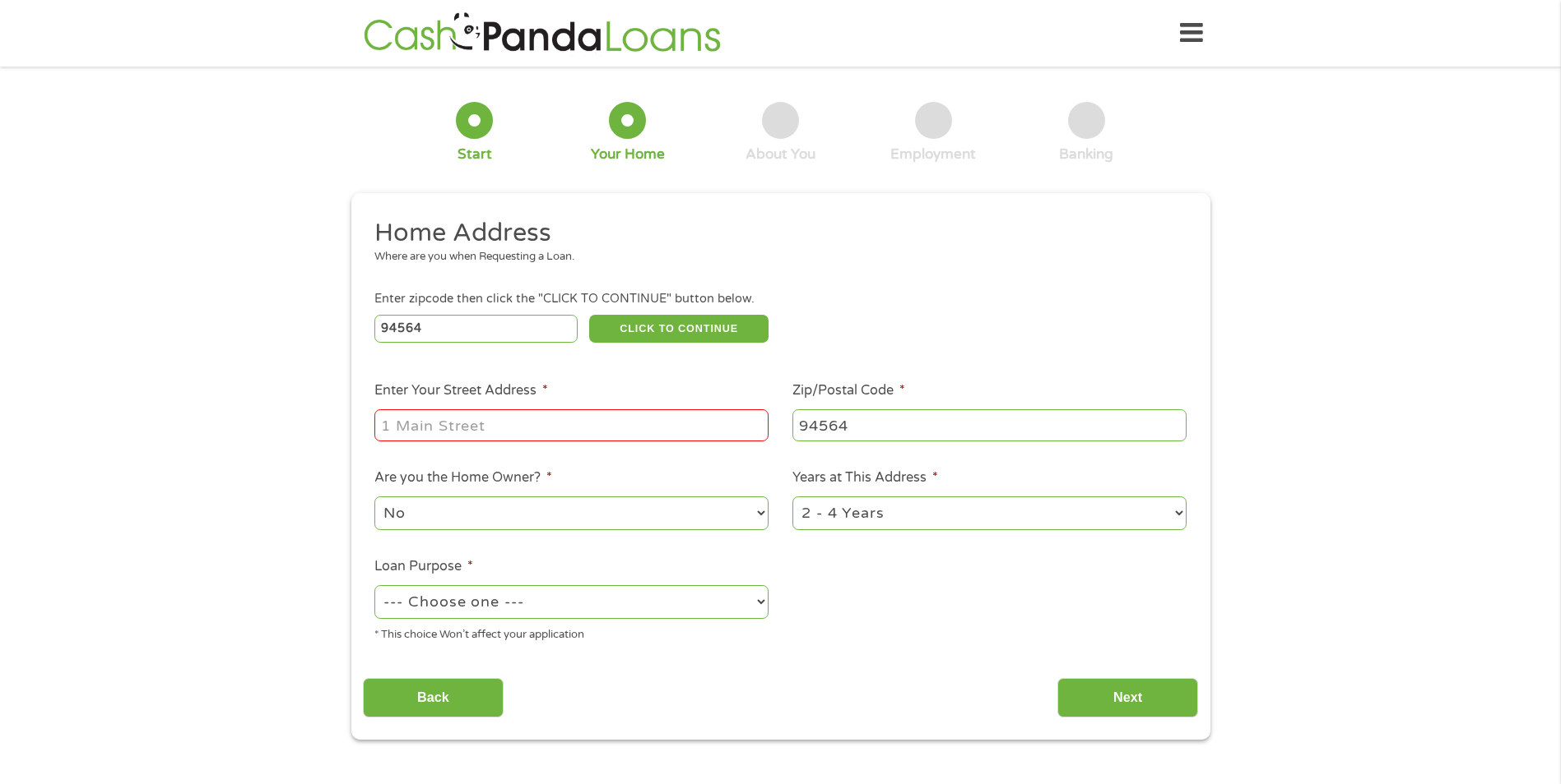
click at [410, 421] on input "Enter Your Street Address *" at bounding box center [571, 425] width 394 height 31
type input "[STREET_ADDRESS],"
click at [445, 602] on select "--- Choose one --- Pay Bills Debt Consolidation Home Improvement Major Purchase…" at bounding box center [571, 602] width 394 height 34
select select "paybills"
click at [374, 585] on select "--- Choose one --- Pay Bills Debt Consolidation Home Improvement Major Purchase…" at bounding box center [571, 602] width 394 height 34
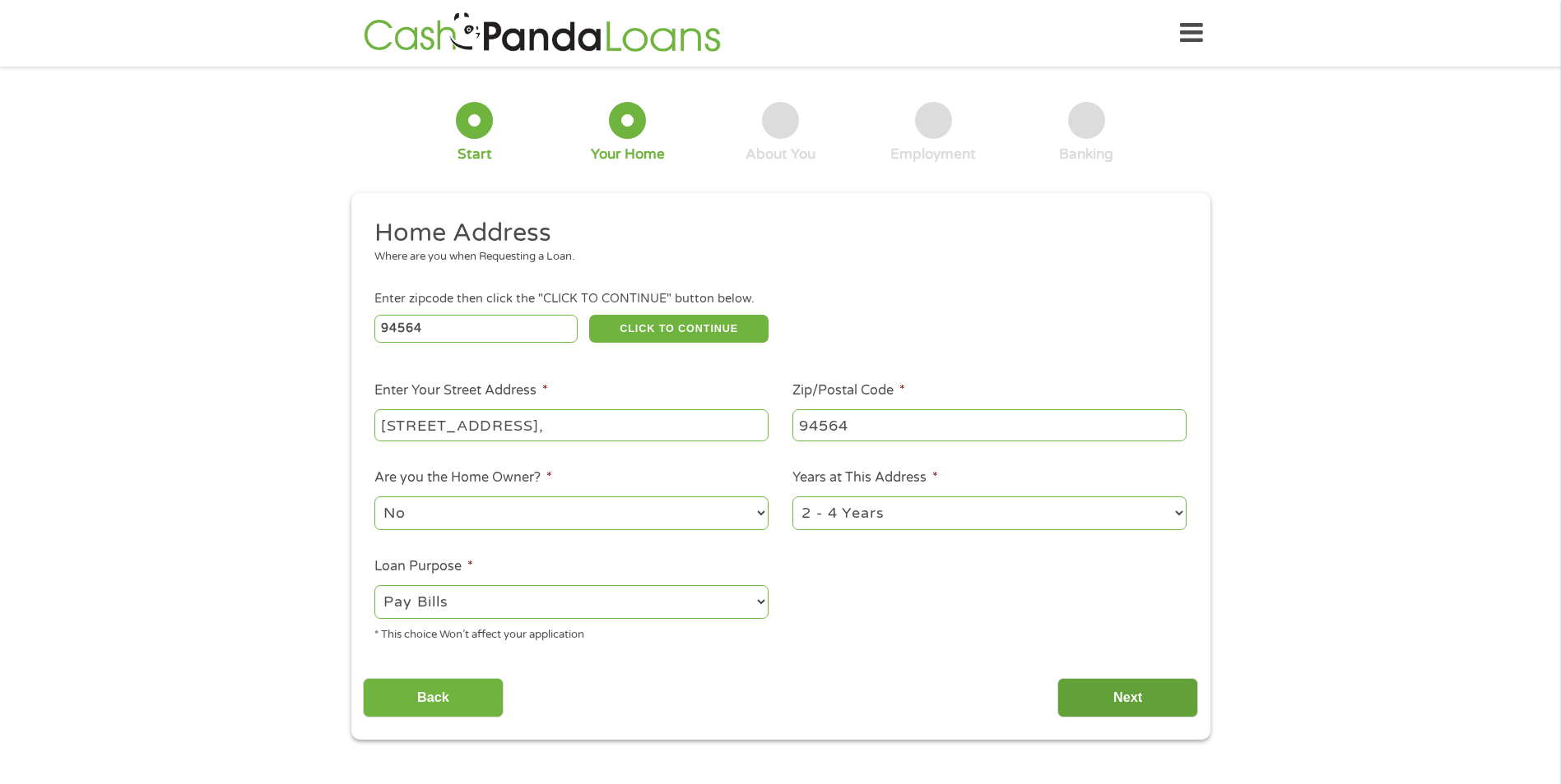
click at [1088, 684] on input "Next" at bounding box center [1127, 699] width 141 height 41
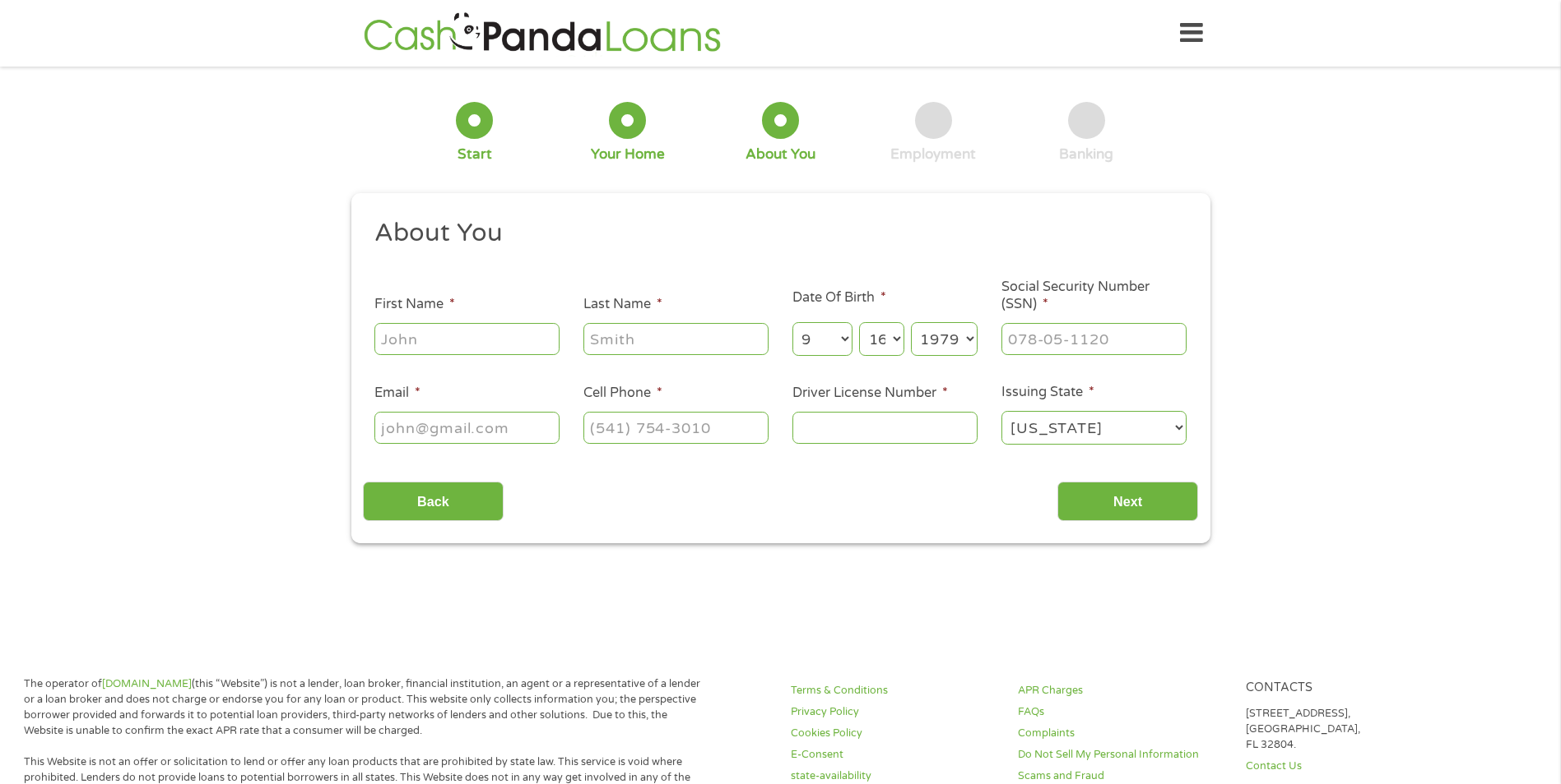
click at [400, 330] on input "First Name *" at bounding box center [466, 338] width 185 height 31
type input "[PERSON_NAME]"
type input "[EMAIL_ADDRESS][DOMAIN_NAME]"
type input "[PHONE_NUMBER]"
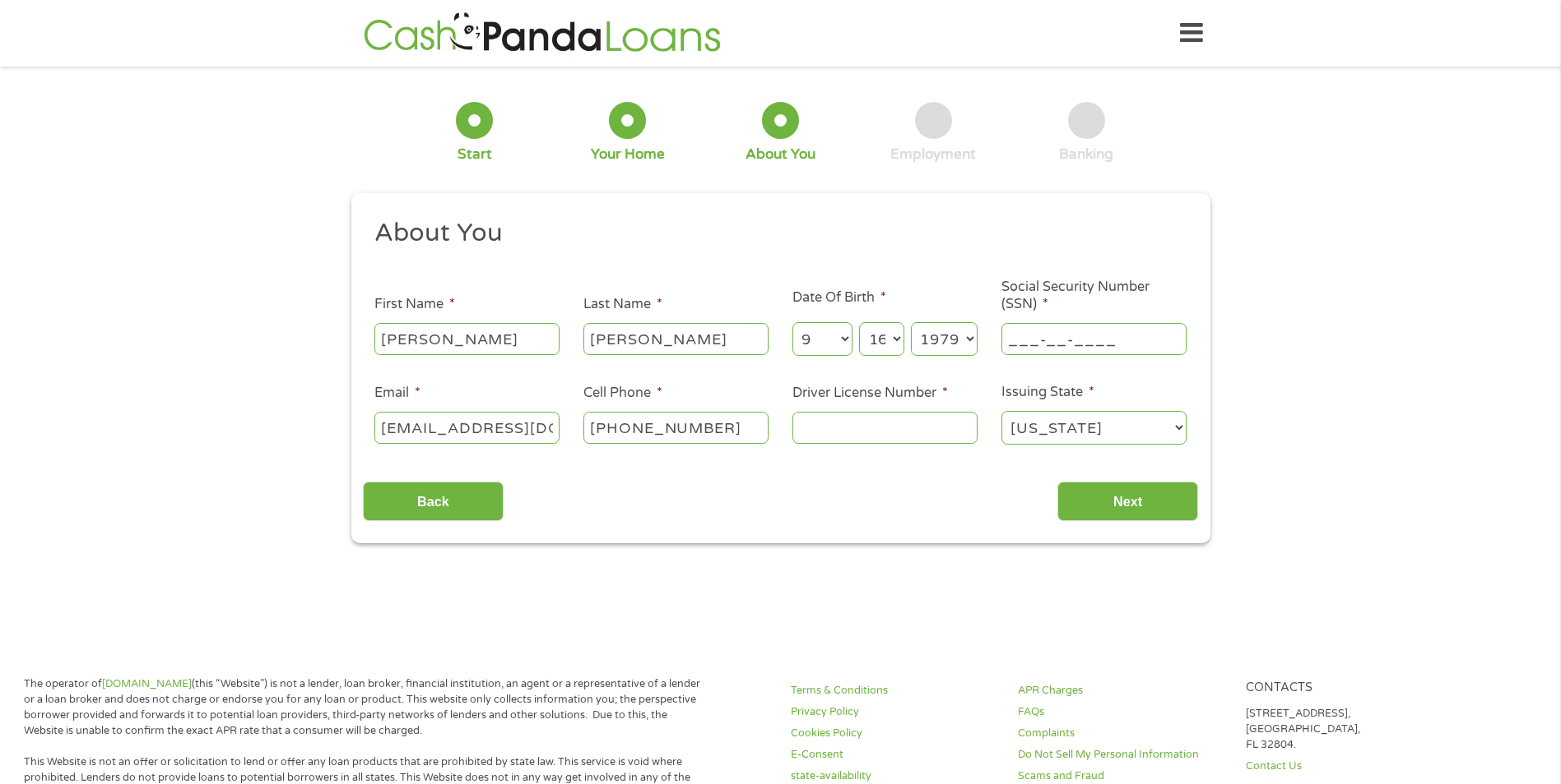
click at [1005, 344] on input "___-__-____" at bounding box center [1094, 338] width 185 height 31
type input "558-63-0881"
type input "d1015513"
click at [1117, 491] on input "Next" at bounding box center [1127, 502] width 141 height 41
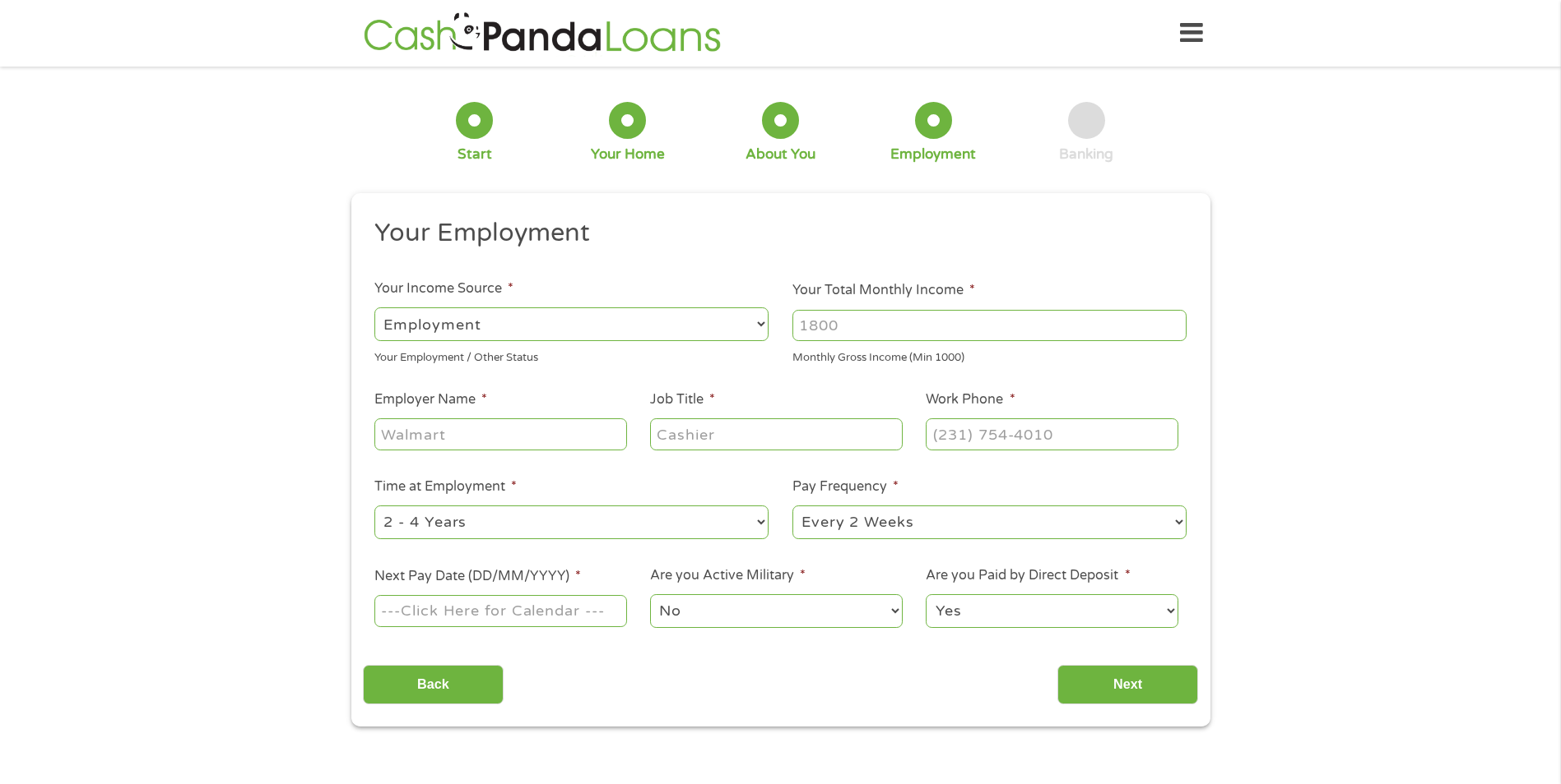
click at [511, 435] on input "Employer Name *" at bounding box center [500, 434] width 252 height 31
type input "lifelong medical"
type input "medical assistant"
click at [982, 435] on input "(___) ___-____" at bounding box center [1052, 434] width 252 height 31
type input "[PHONE_NUMBER]"
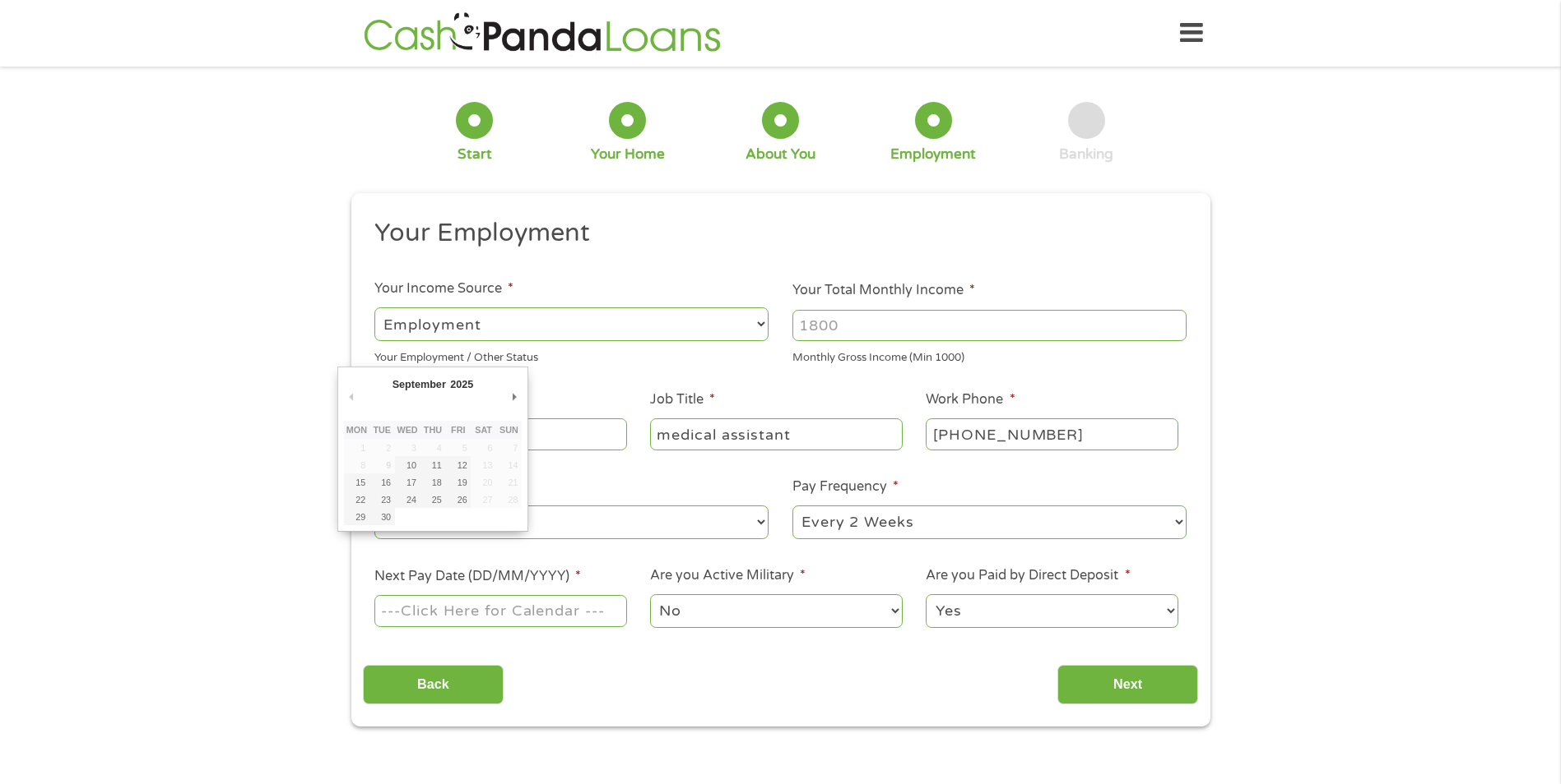
drag, startPoint x: 415, startPoint y: 618, endPoint x: 442, endPoint y: 613, distance: 27.5
click at [415, 617] on input "Next Pay Date (DD/MM/YYYY) *" at bounding box center [500, 611] width 252 height 31
type input "[DATE]"
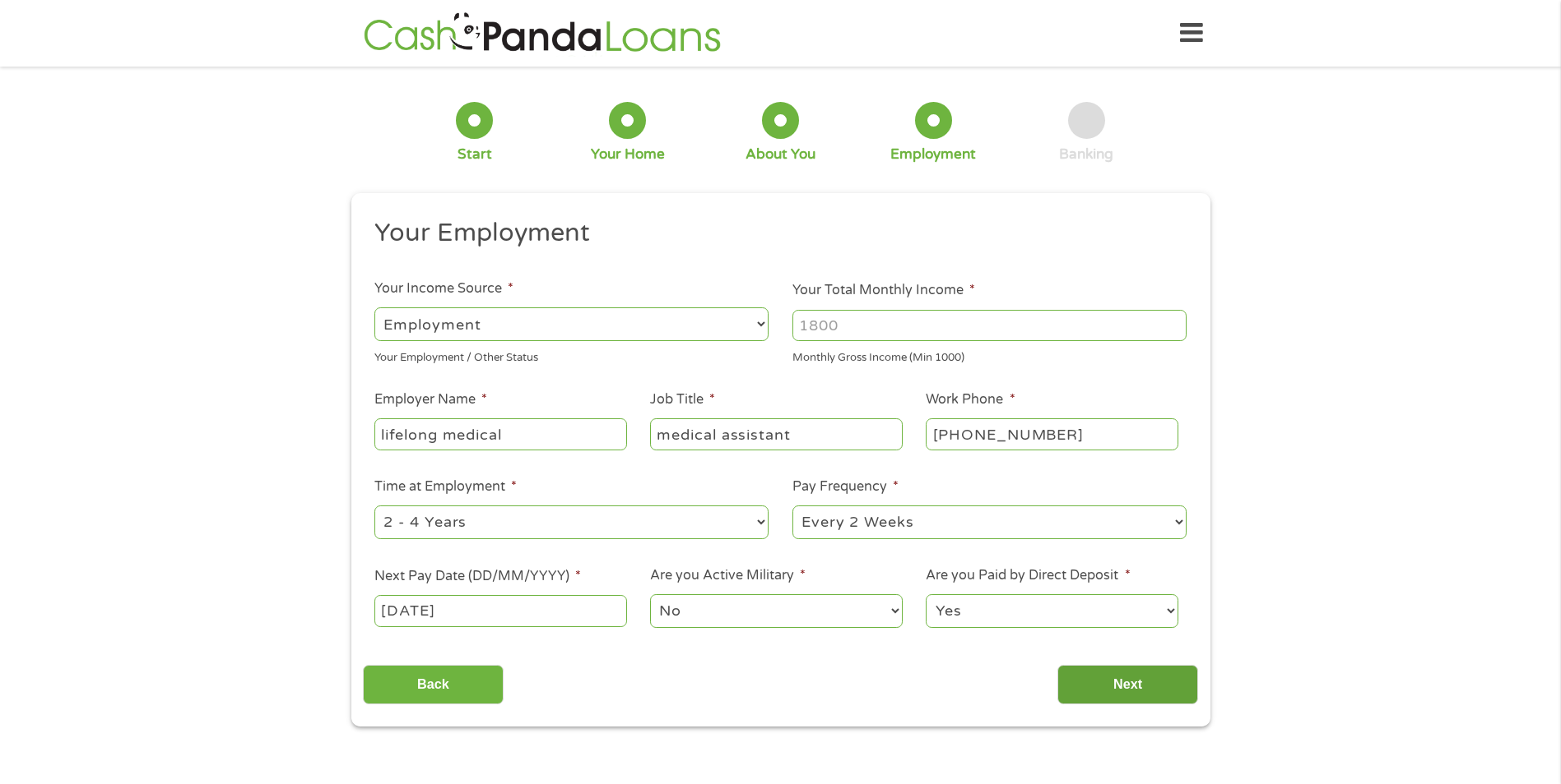
click at [1136, 681] on input "Next" at bounding box center [1127, 685] width 141 height 41
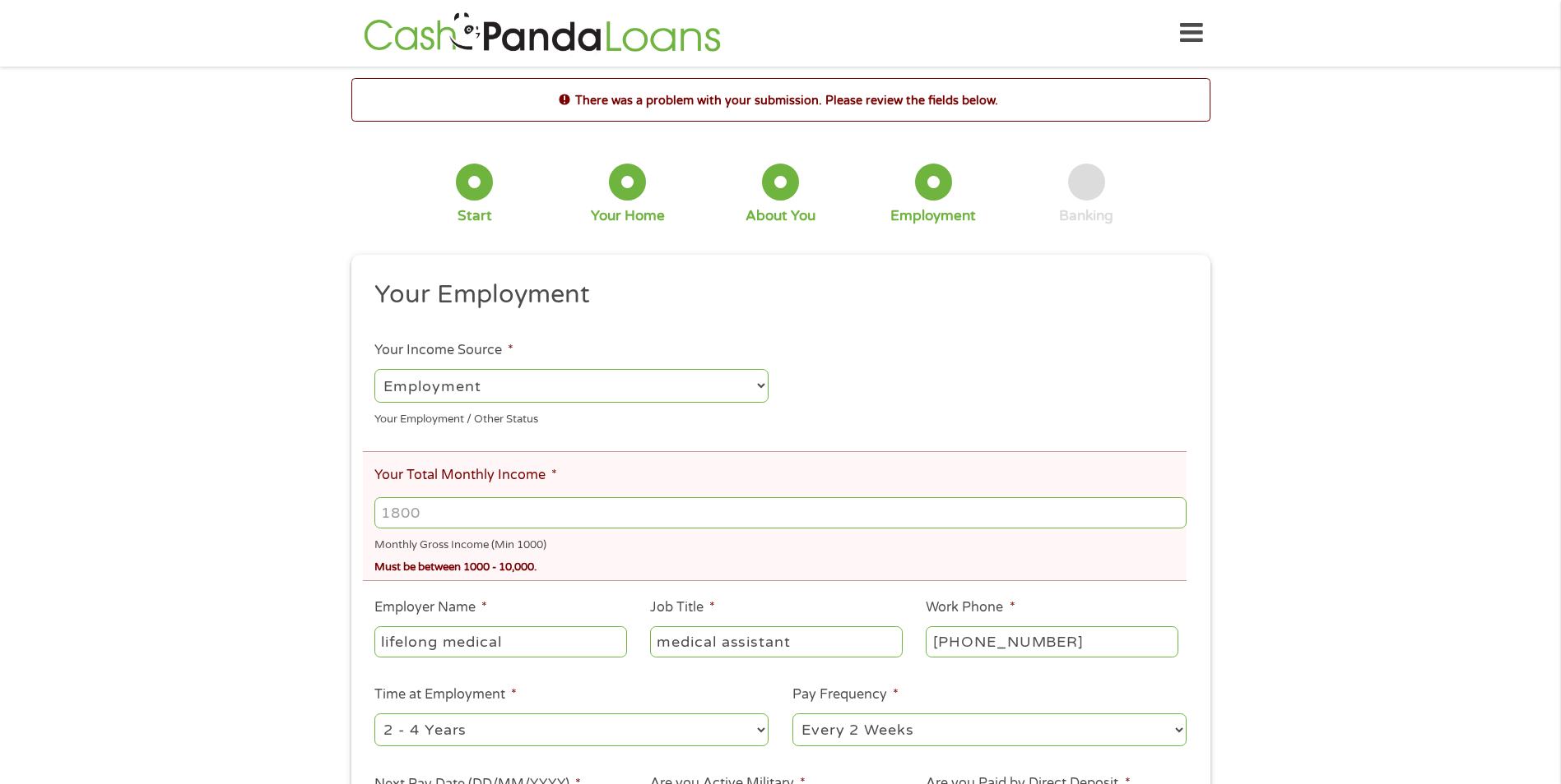
drag, startPoint x: 421, startPoint y: 513, endPoint x: 388, endPoint y: 431, distance: 88.4
click at [359, 518] on div "This field is hidden when viewing the form gclid EAIaIQobChMIy4HQ1a7MjwMV9SmtBh…" at bounding box center [780, 595] width 859 height 680
type input "2"
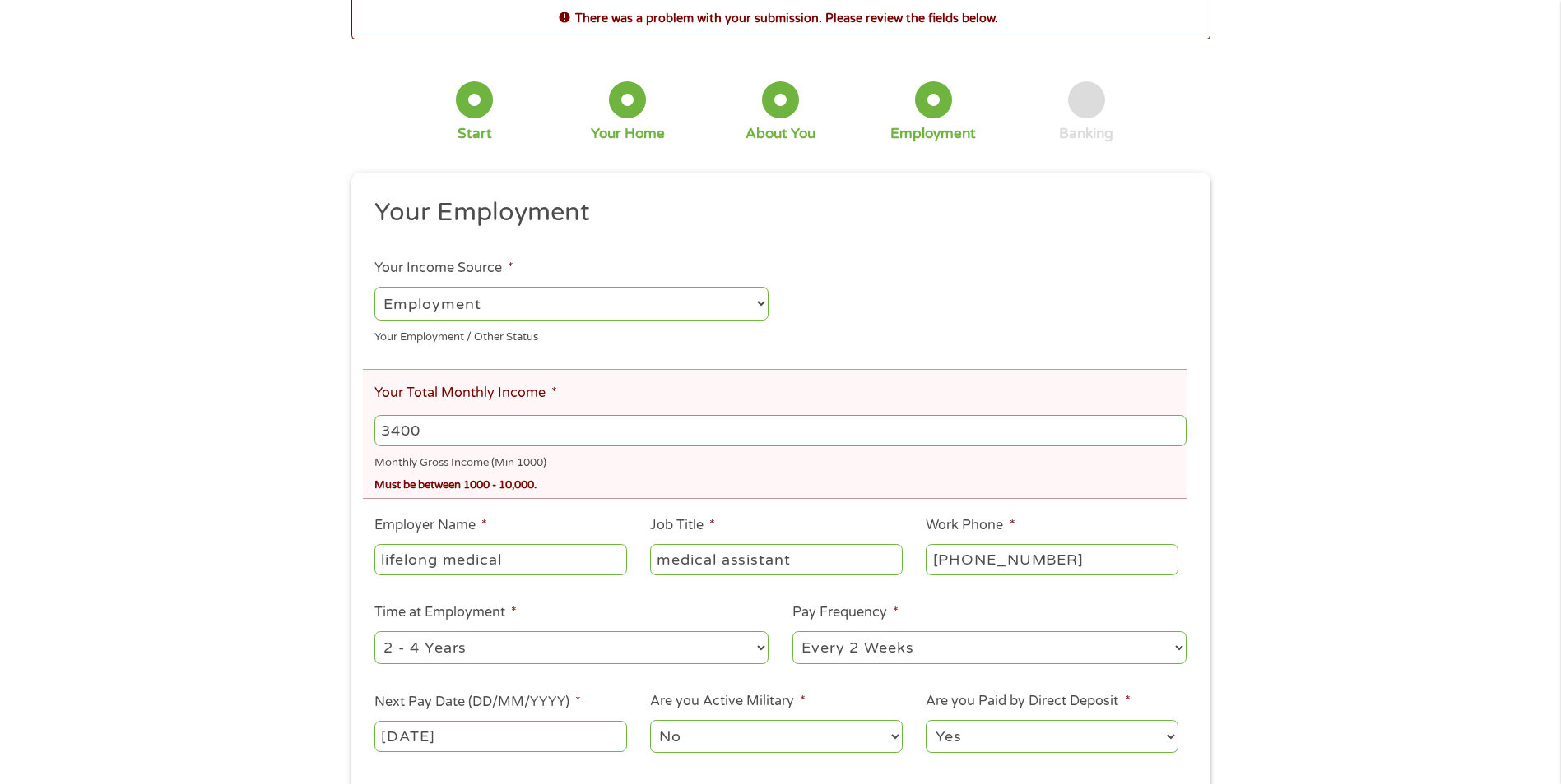
scroll to position [165, 0]
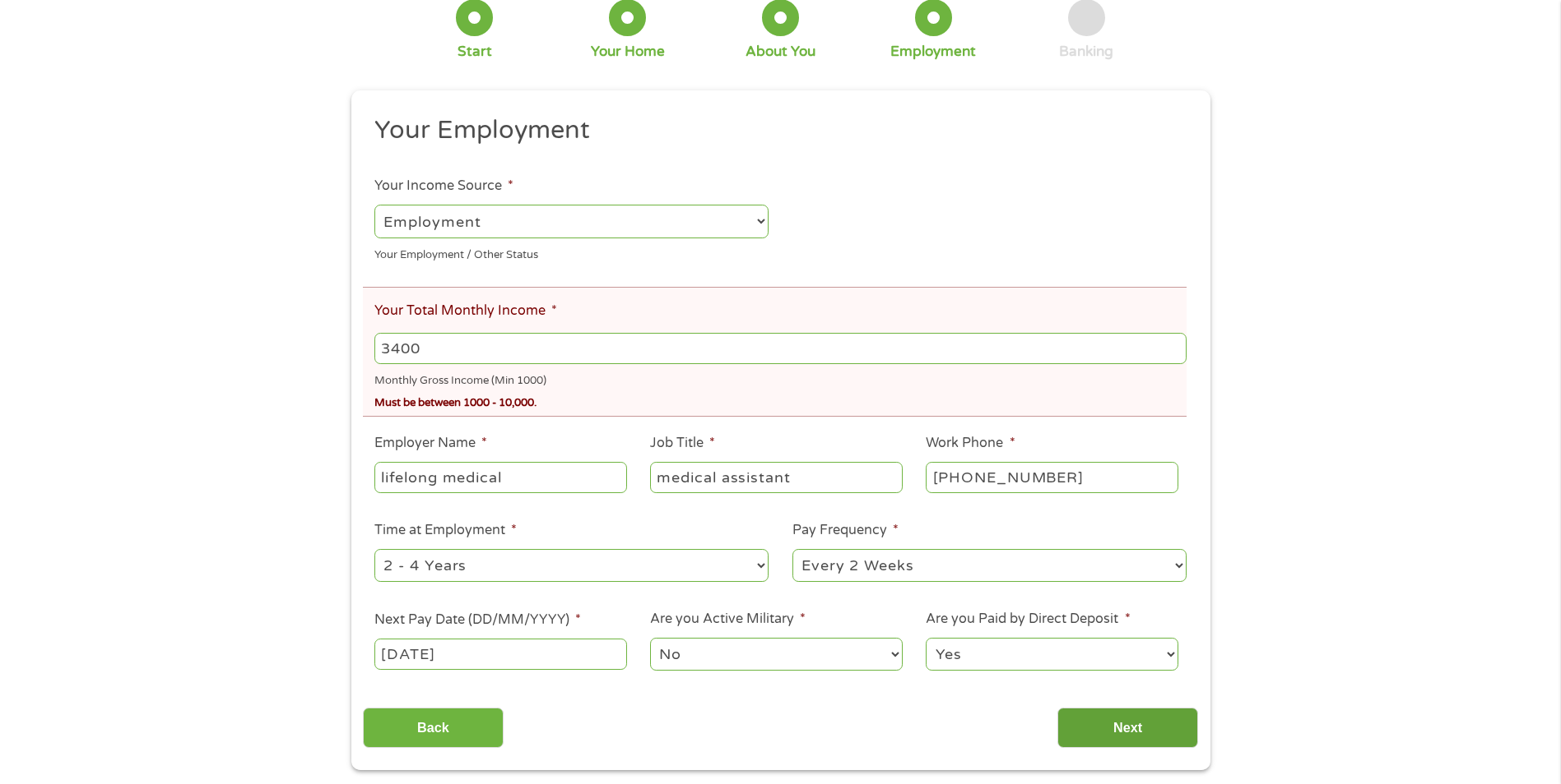
type input "3400"
click at [1140, 741] on input "Next" at bounding box center [1127, 729] width 141 height 41
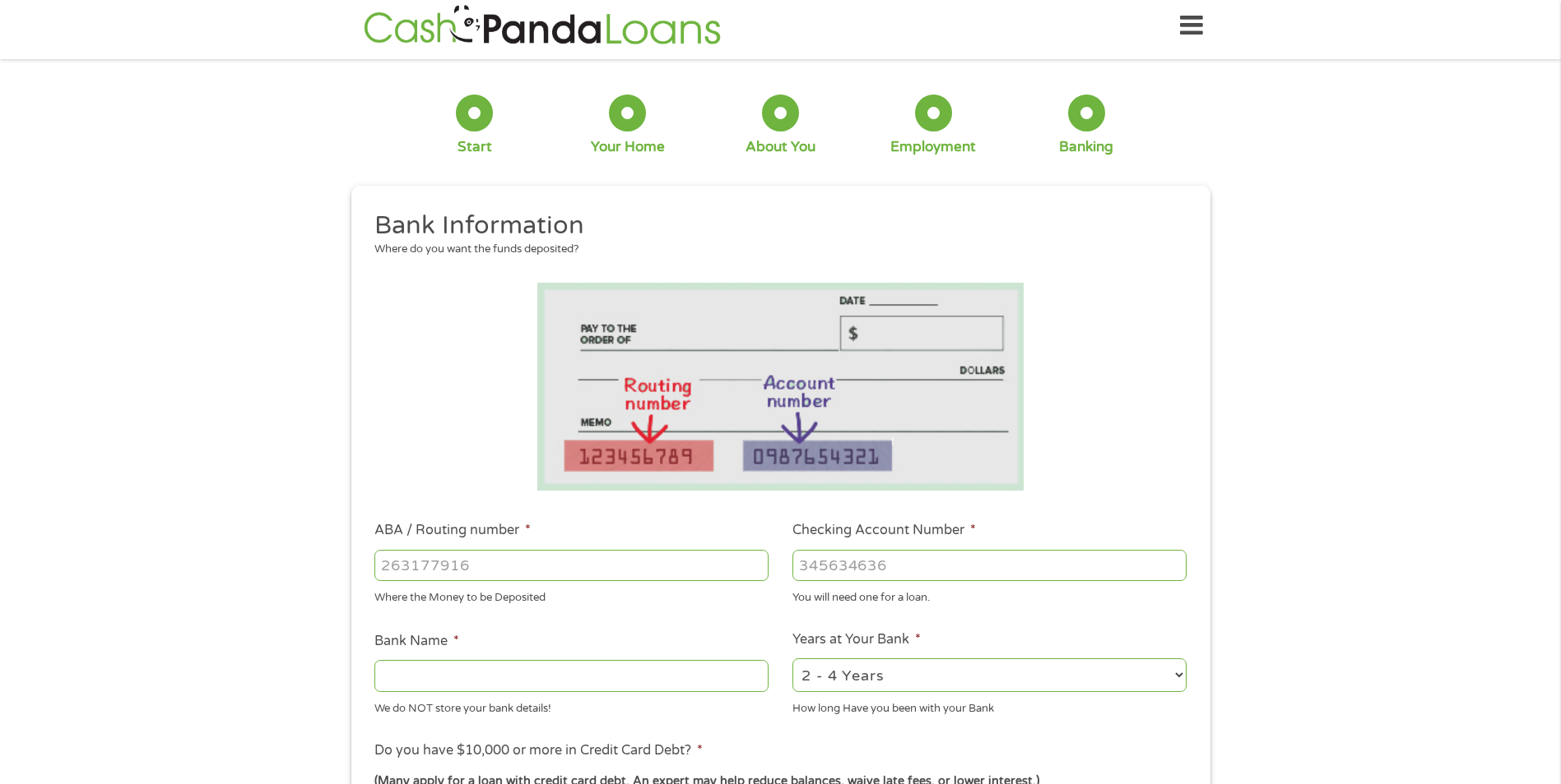
scroll to position [0, 0]
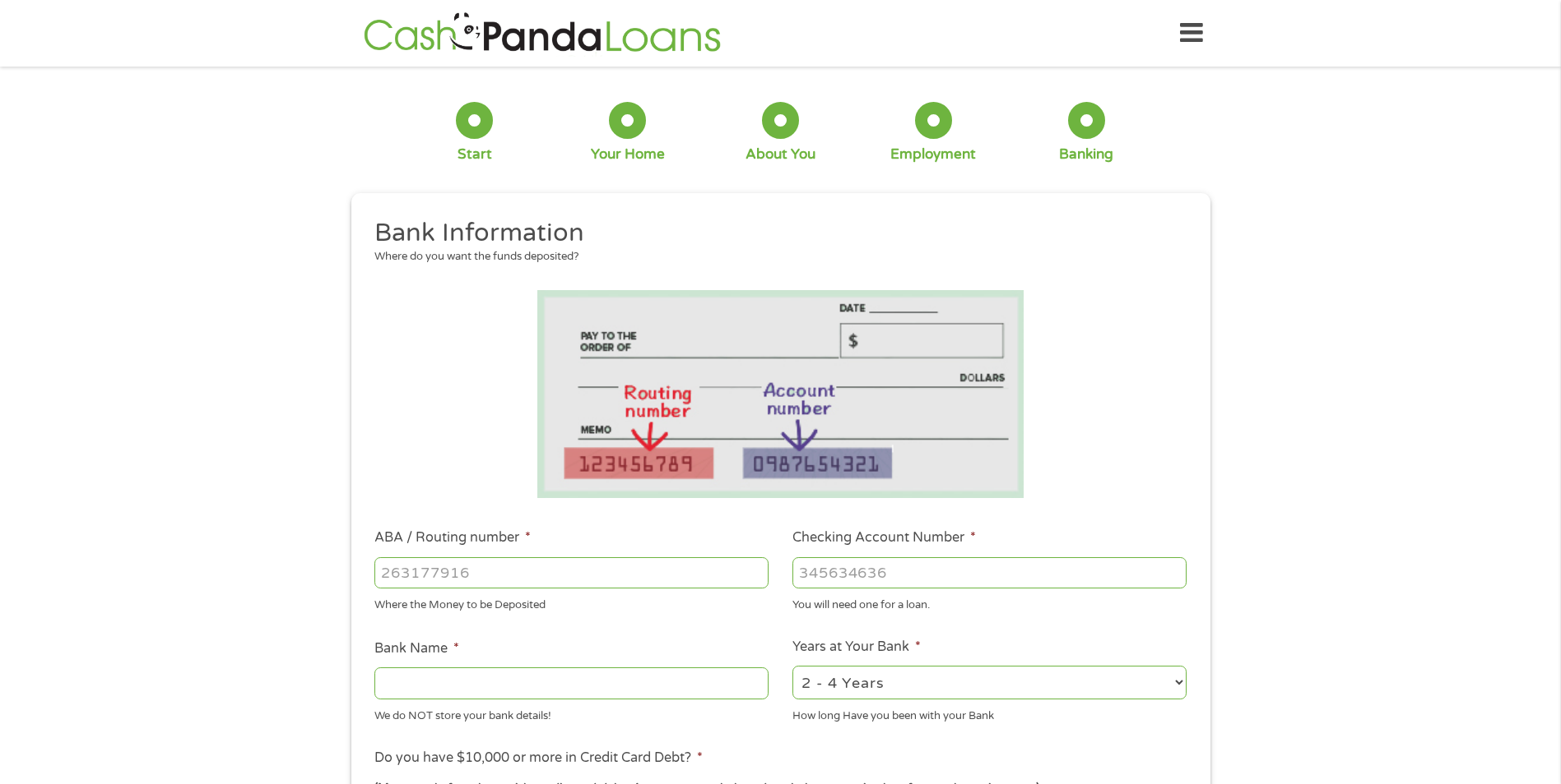
click at [421, 582] on input "ABA / Routing number *" at bounding box center [571, 573] width 394 height 31
type input "322271627"
type input "[PERSON_NAME] [PERSON_NAME] BANK NA"
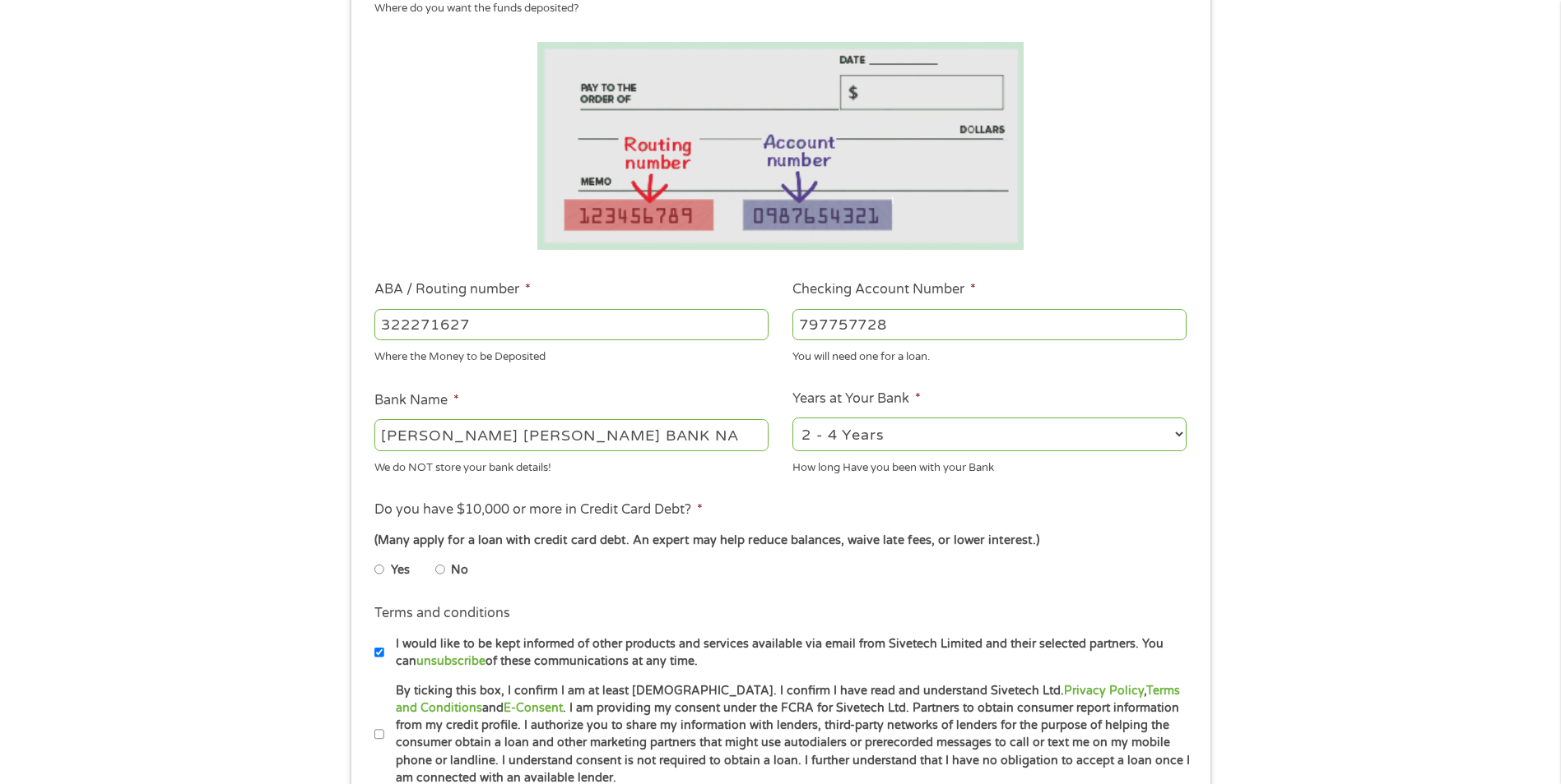
scroll to position [493, 0]
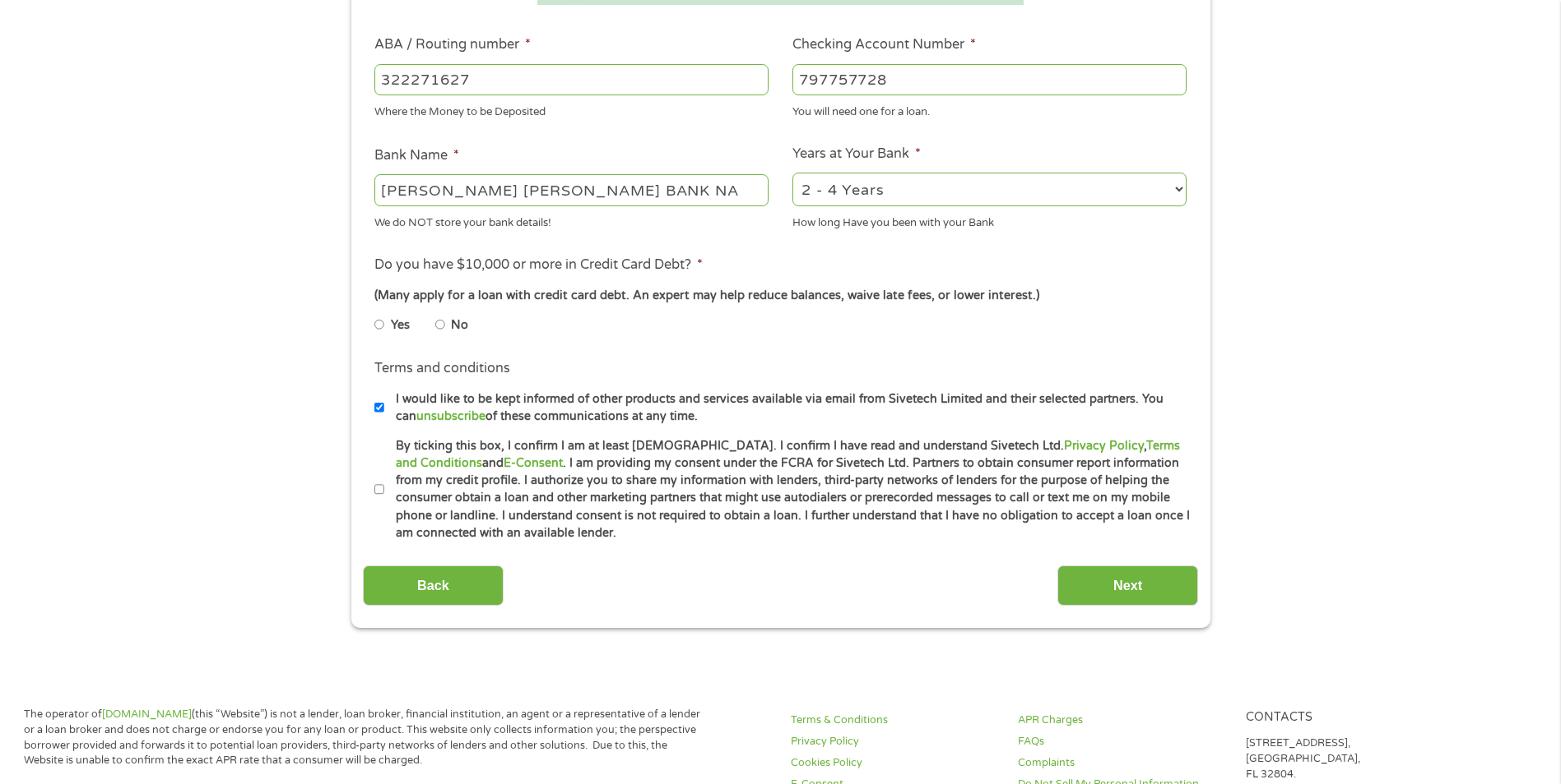
type input "797757728"
click at [386, 483] on label "By ticking this box, I confirm I am at least [DEMOGRAPHIC_DATA]. I confirm I ha…" at bounding box center [787, 489] width 807 height 106
click at [384, 483] on input "By ticking this box, I confirm I am at least [DEMOGRAPHIC_DATA]. I confirm I ha…" at bounding box center [379, 489] width 10 height 26
checkbox input "true"
click at [448, 326] on li "No" at bounding box center [464, 325] width 59 height 32
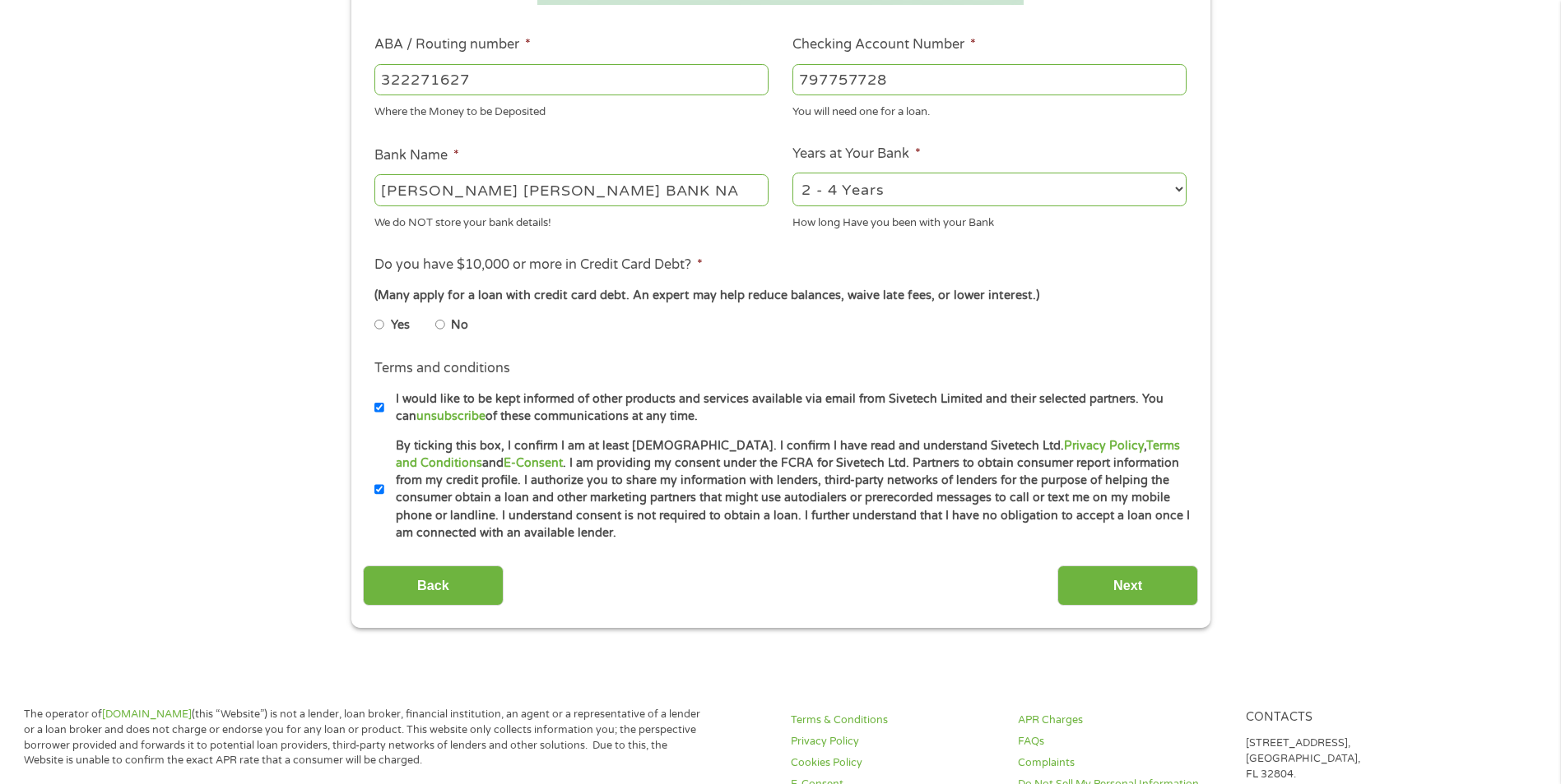
click at [444, 324] on input "No" at bounding box center [440, 325] width 10 height 26
radio input "true"
click at [383, 417] on input "I would like to be kept informed of other products and services available via e…" at bounding box center [379, 407] width 10 height 26
checkbox input "false"
click at [1134, 599] on input "Next" at bounding box center [1127, 586] width 141 height 41
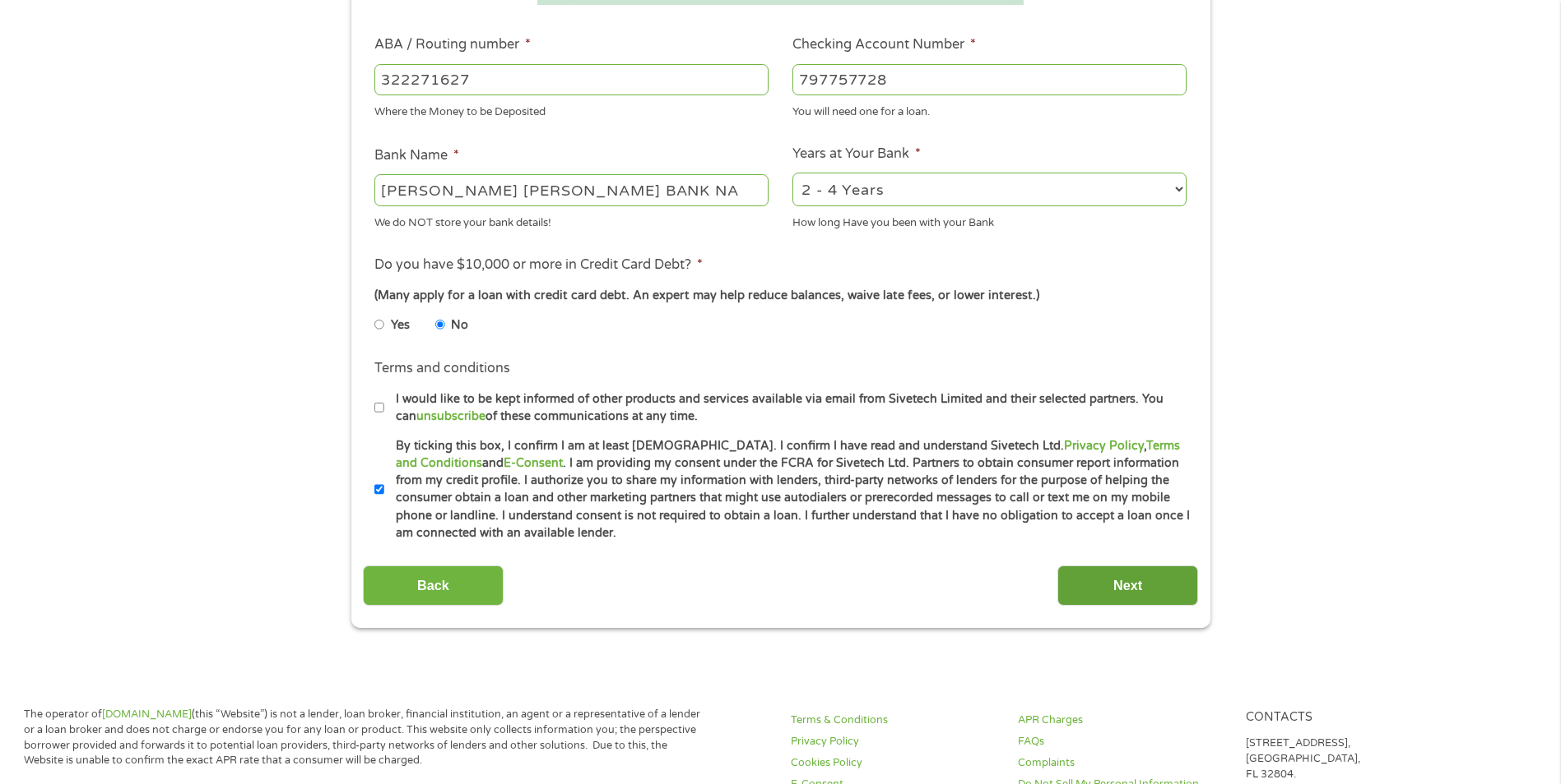
click at [1133, 584] on input "Next" at bounding box center [1127, 586] width 141 height 41
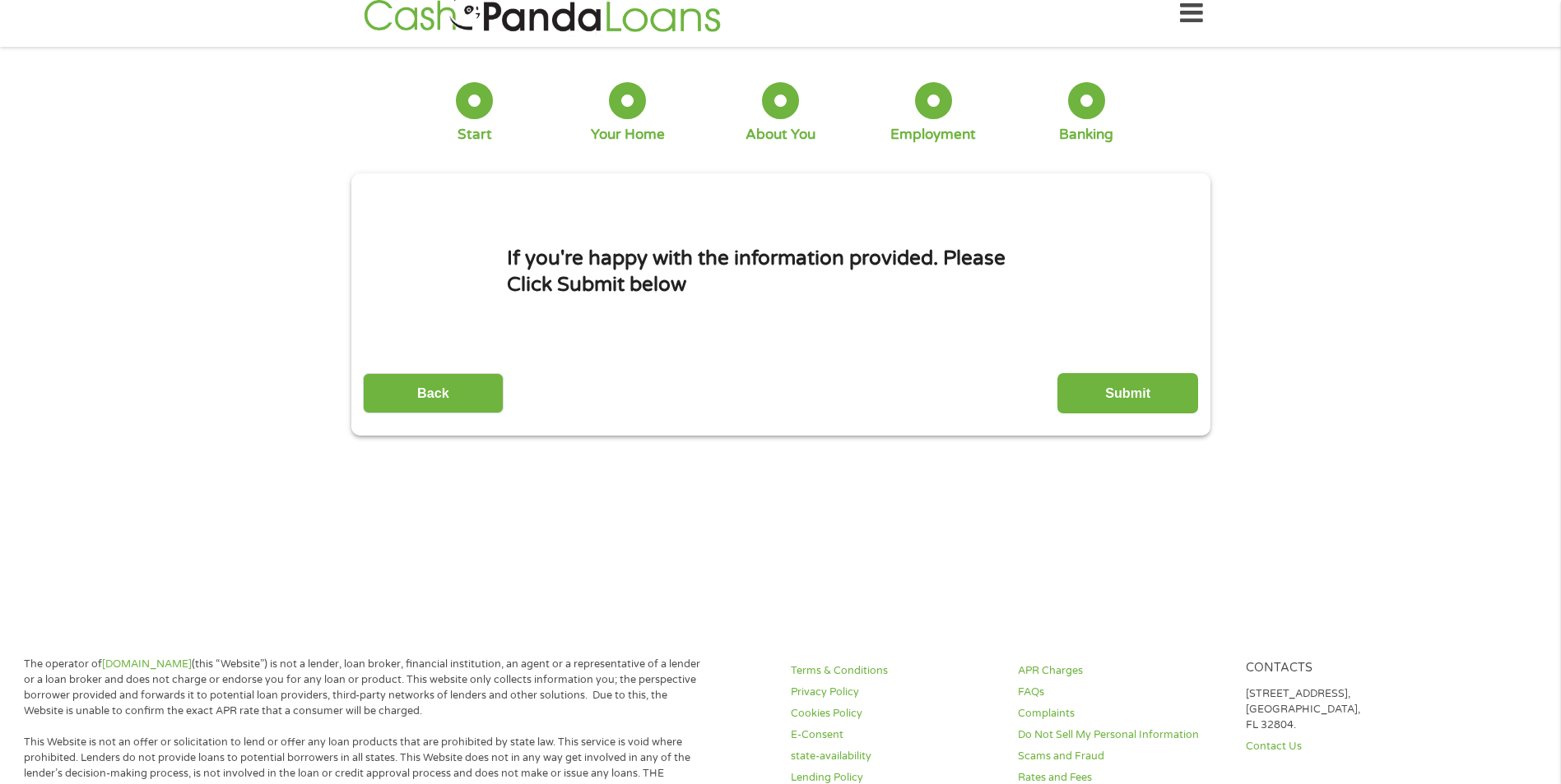
scroll to position [0, 0]
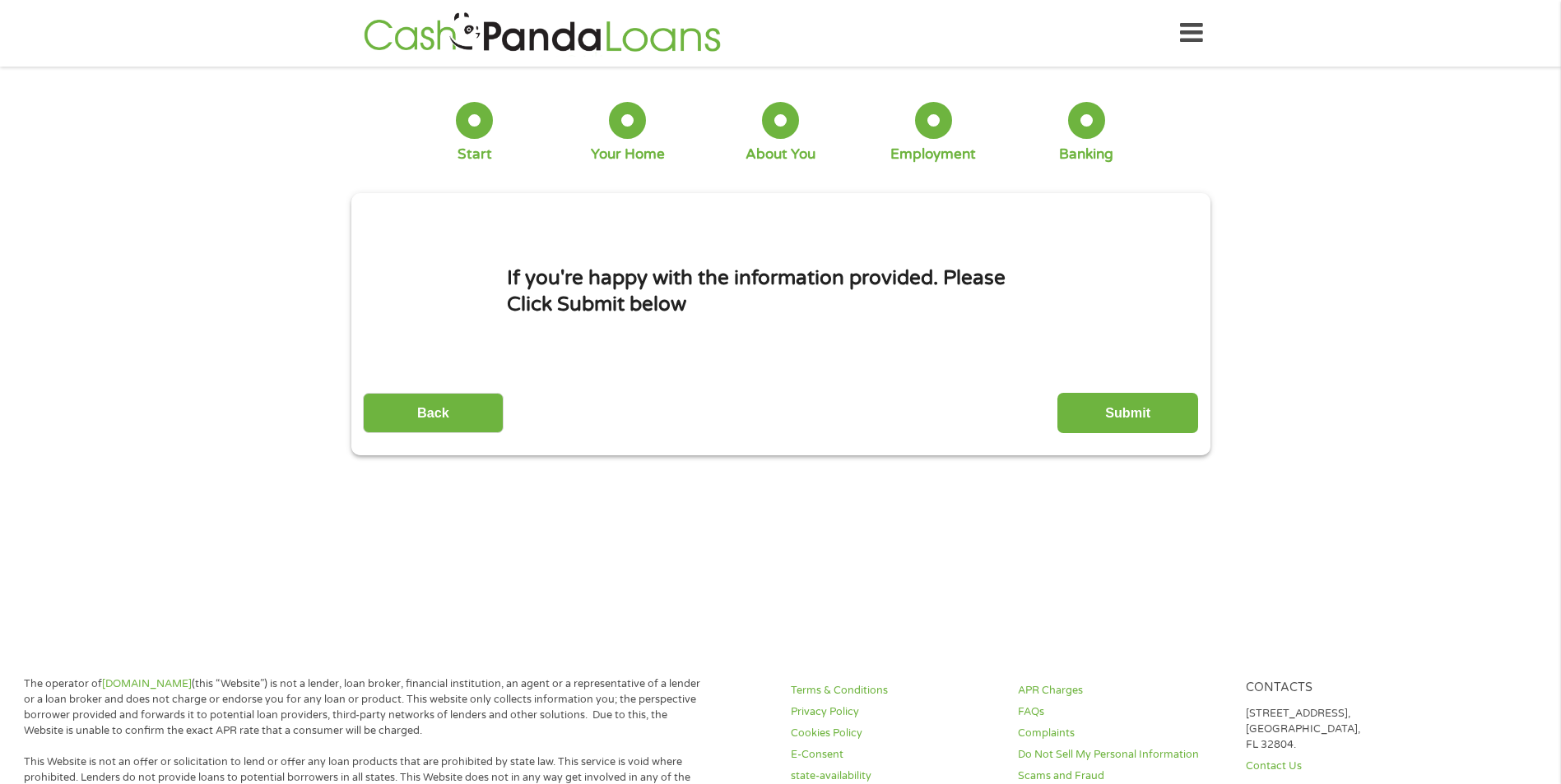
click at [1102, 387] on div "Back Submit" at bounding box center [780, 407] width 835 height 51
click at [1116, 414] on input "Submit" at bounding box center [1127, 414] width 141 height 41
